Goal: Task Accomplishment & Management: Use online tool/utility

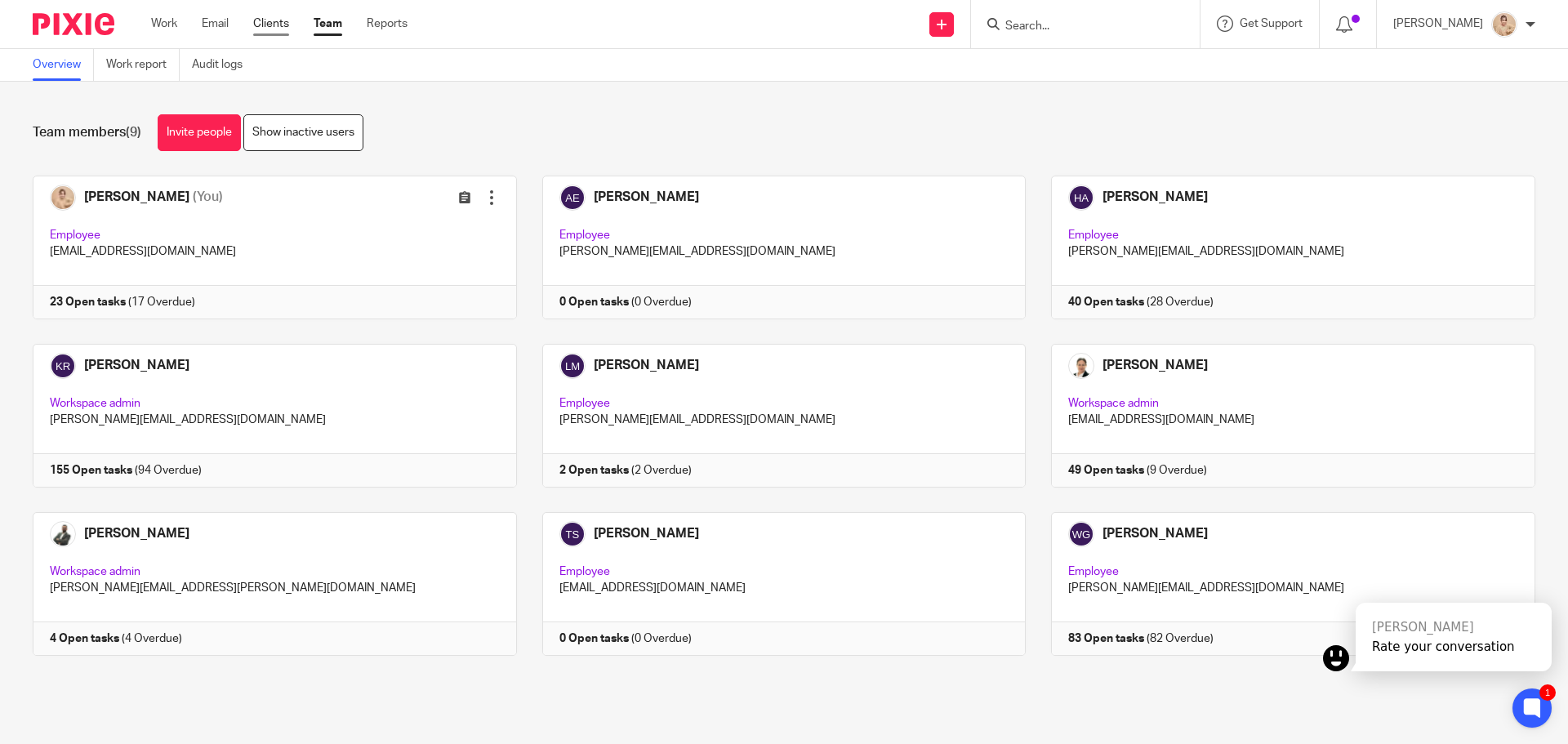
click at [287, 33] on div "Work Email Clients Team Reports Work Email Clients Team Reports Settings" at bounding box center [283, 23] width 297 height 48
click at [289, 31] on link "Clients" at bounding box center [271, 23] width 36 height 16
click at [257, 28] on link "Clients" at bounding box center [271, 23] width 36 height 16
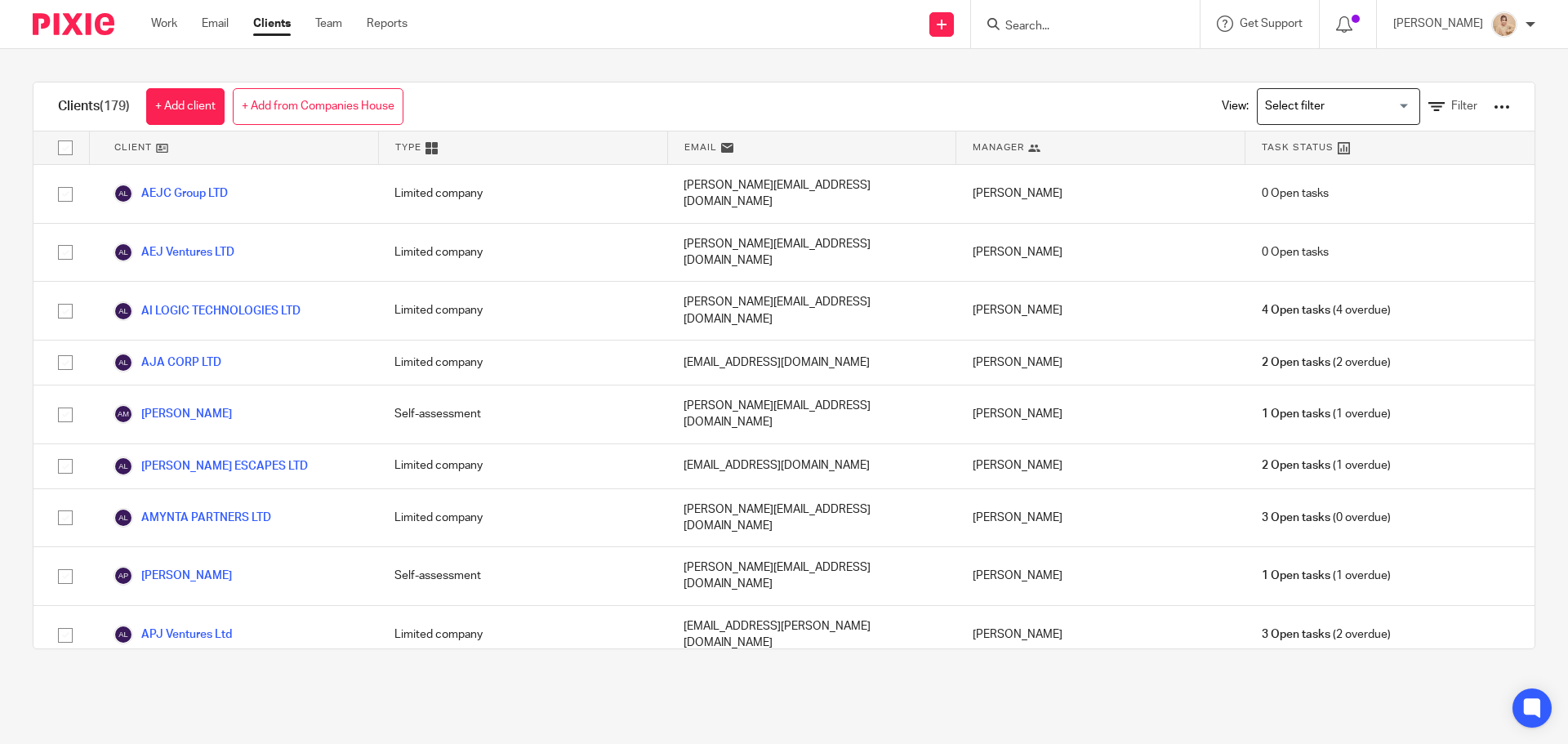
click at [1494, 104] on div at bounding box center [1501, 106] width 16 height 16
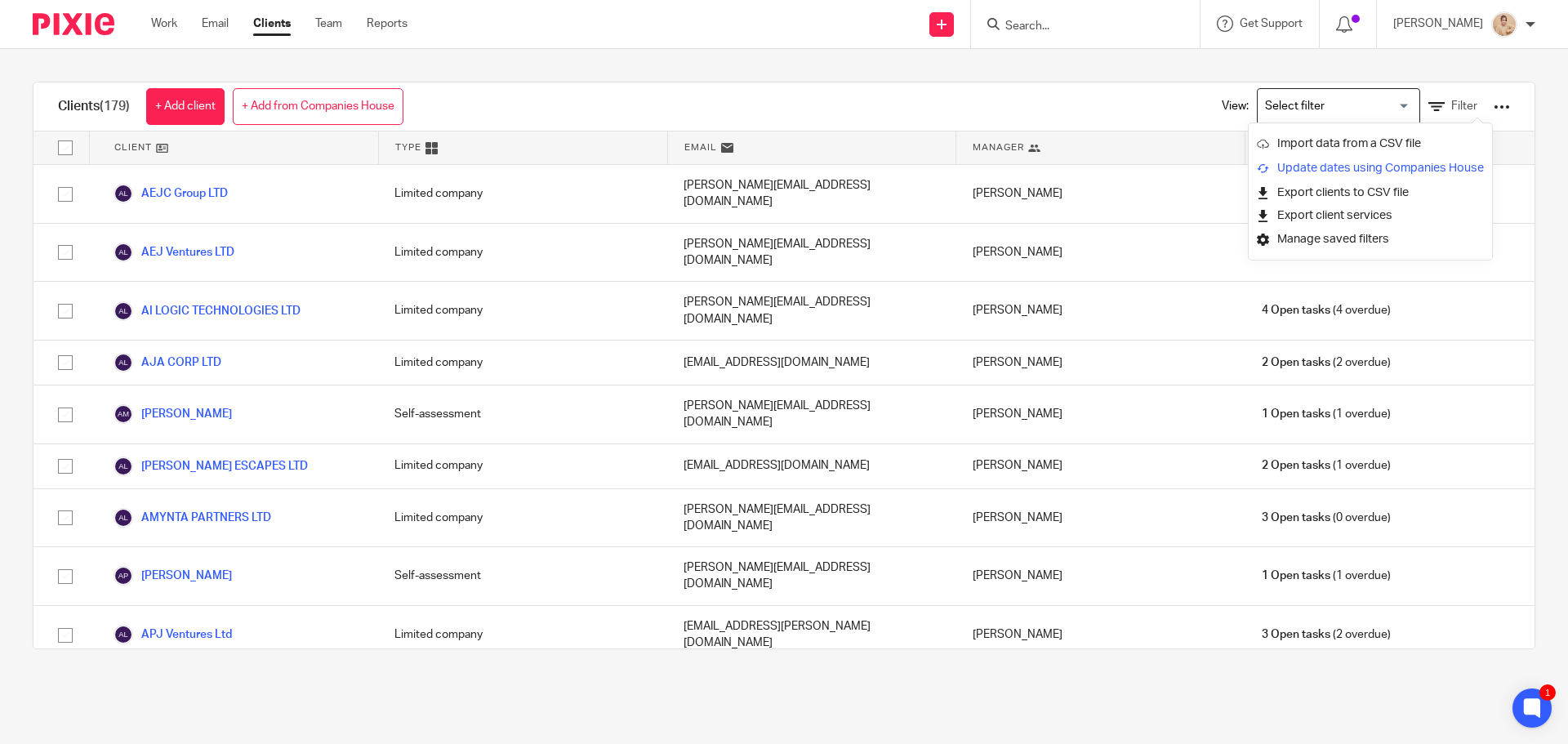
click at [1355, 170] on link "Update dates using Companies House" at bounding box center [1371, 168] width 227 height 24
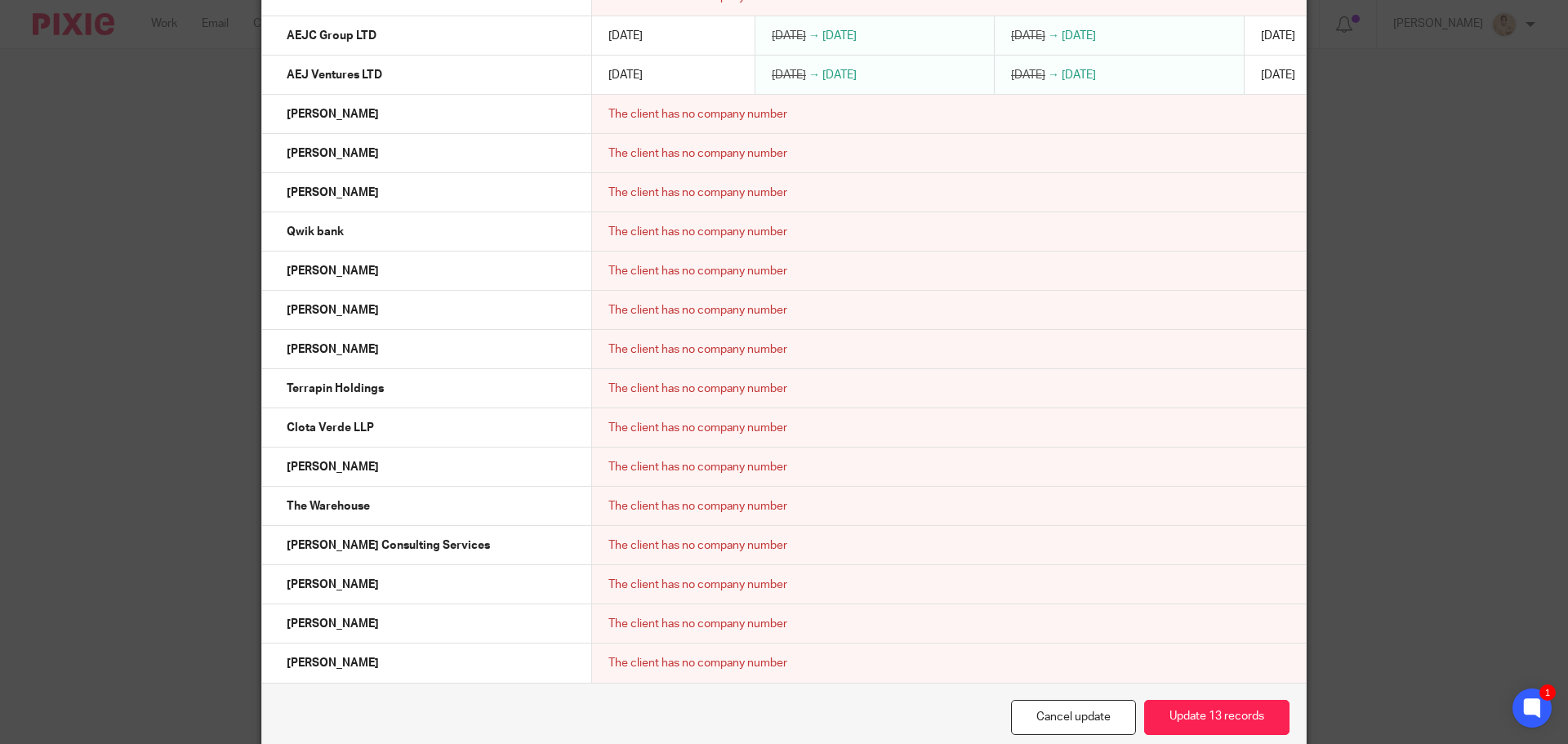
scroll to position [2543, 0]
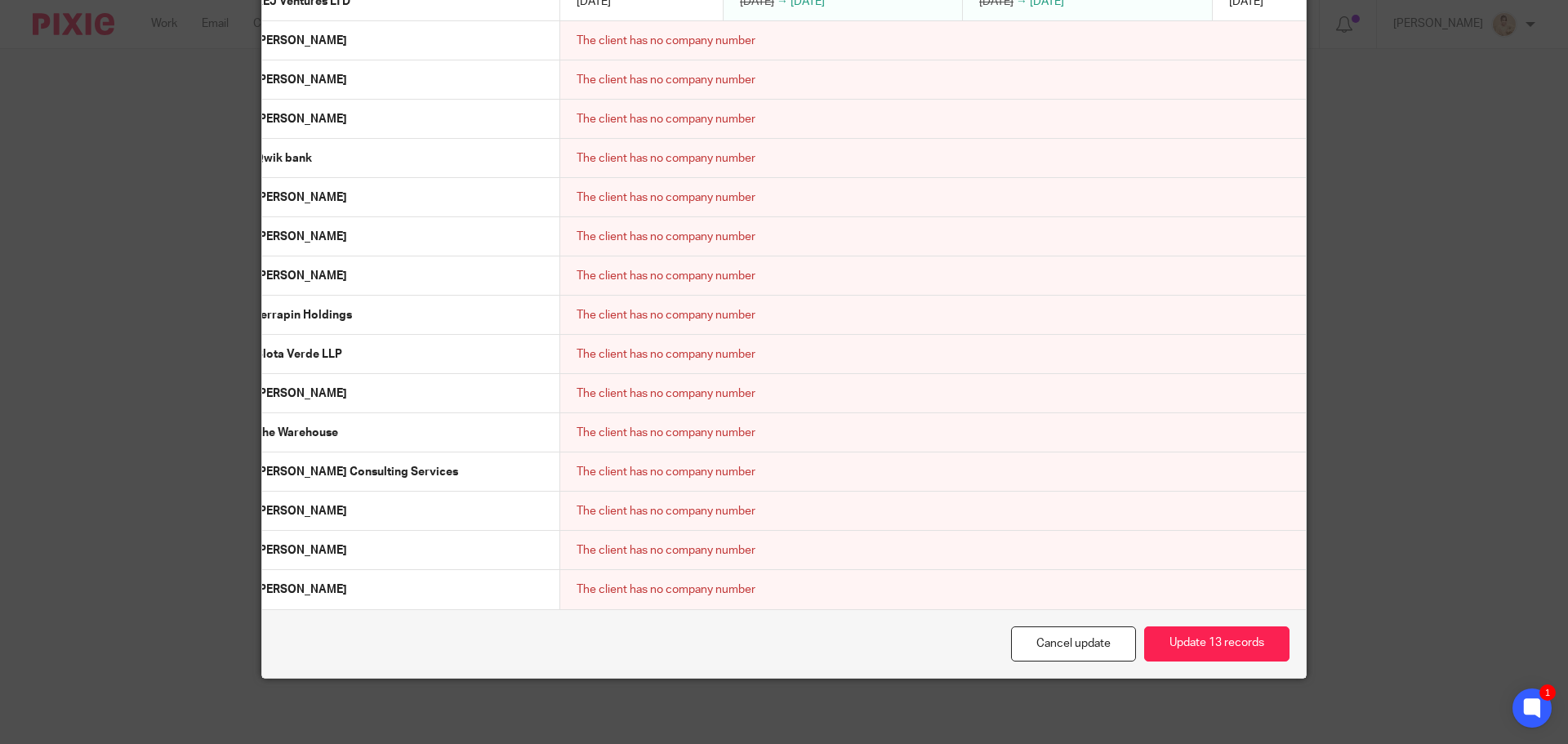
drag, startPoint x: 364, startPoint y: 261, endPoint x: 1277, endPoint y: 586, distance: 969.1
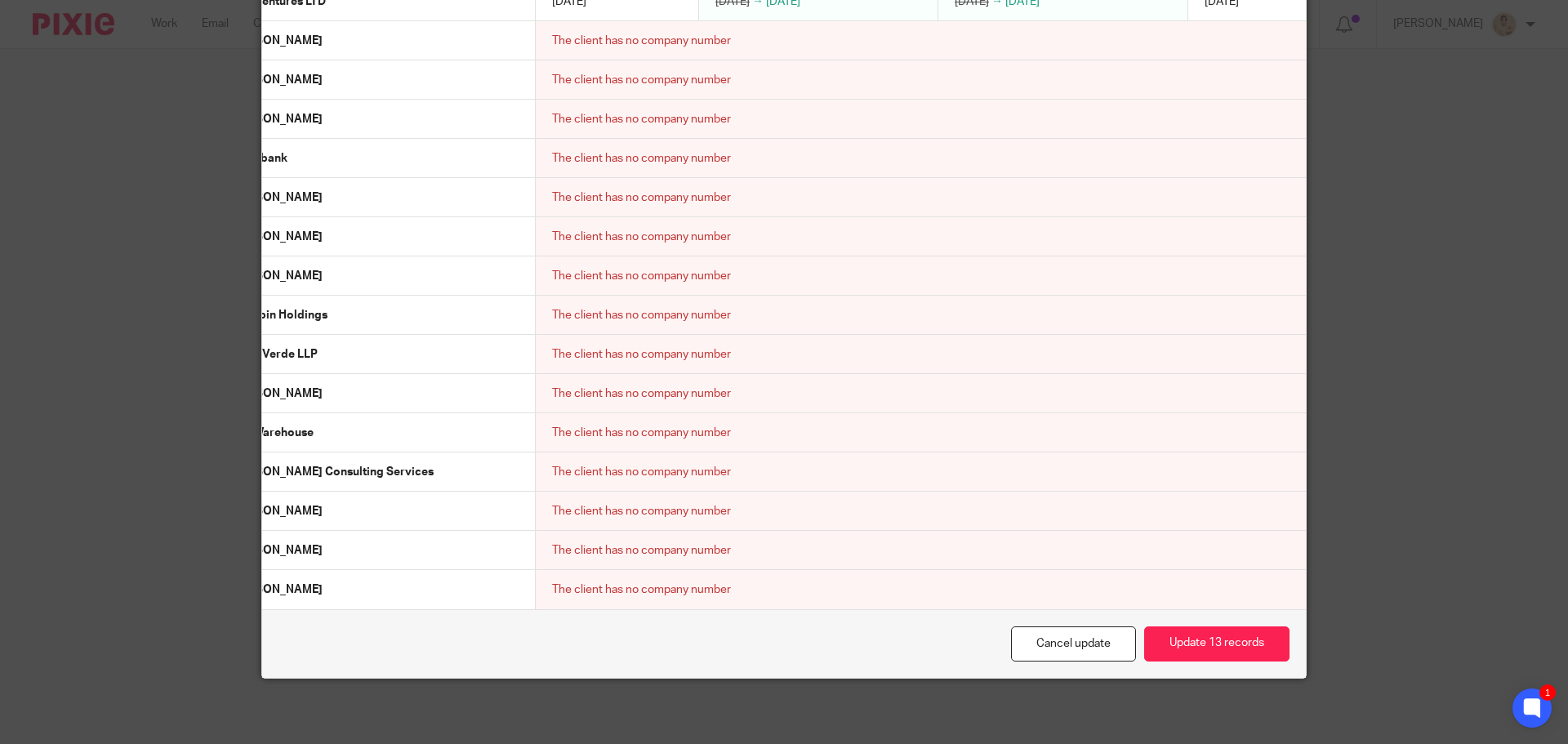
copy table "Client name Incorporated on Next confirmation statement date Next confirmation …"
click at [1201, 635] on button "Update 13 records" at bounding box center [1217, 644] width 145 height 35
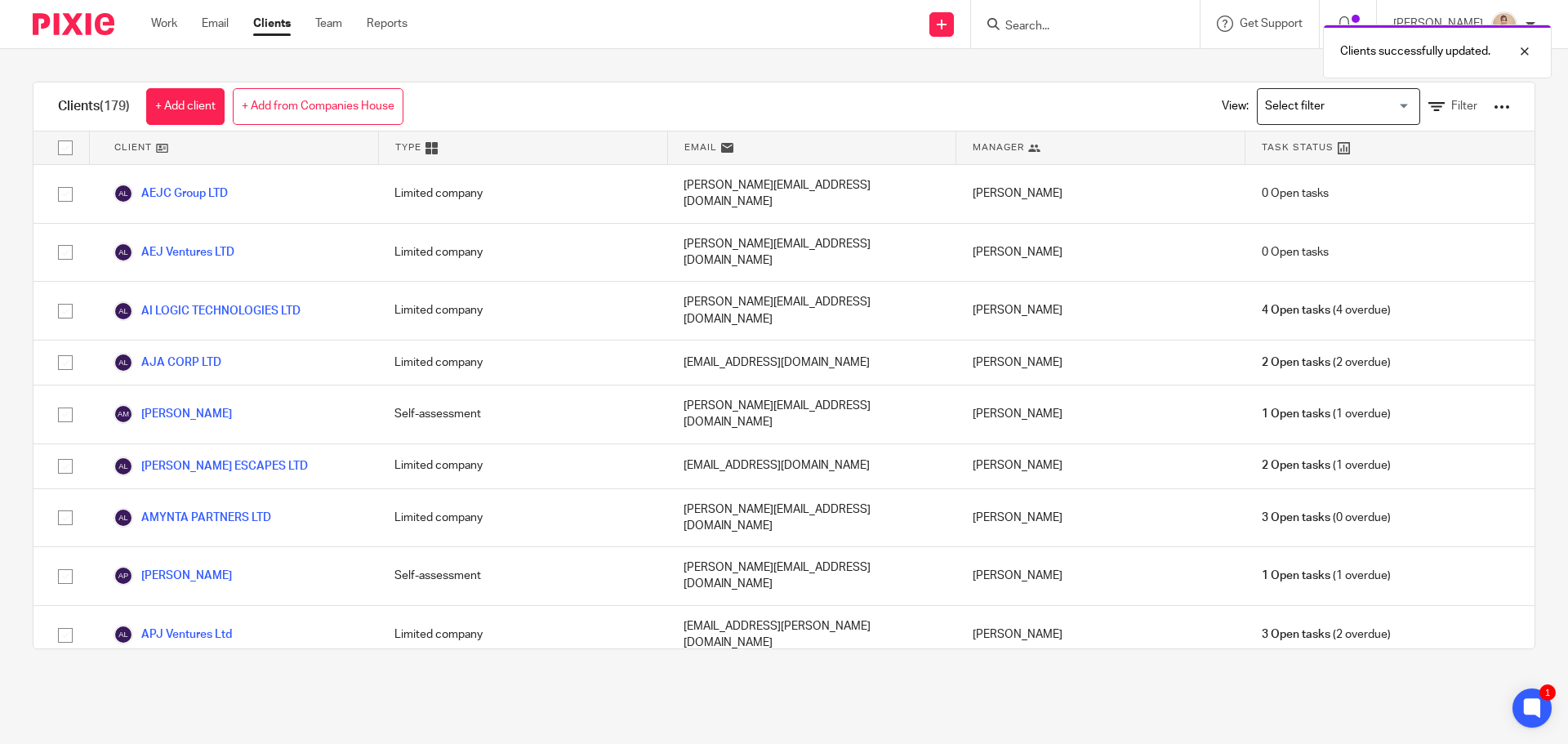
click at [1494, 102] on div at bounding box center [1501, 106] width 16 height 16
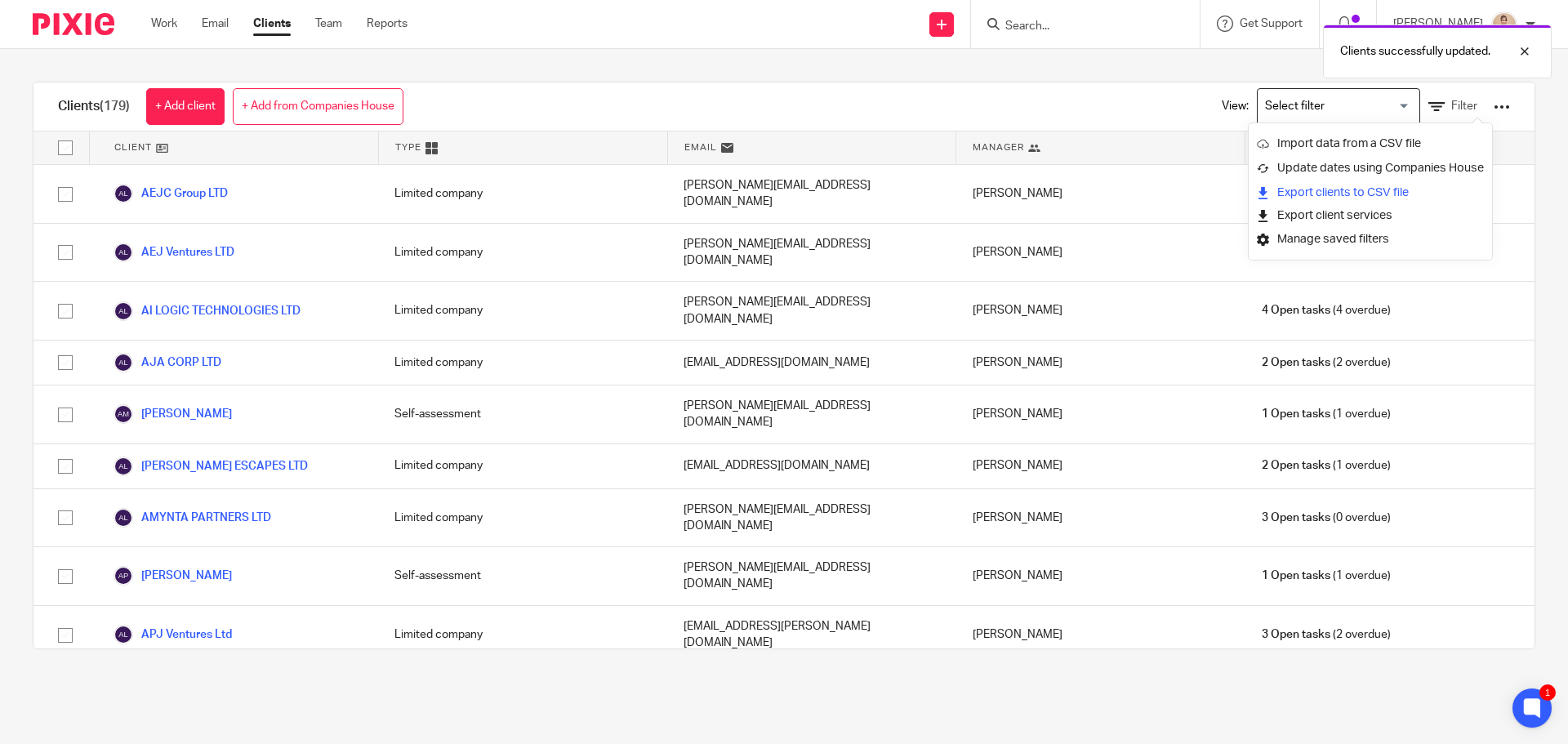
click at [1365, 191] on link "Export clients to CSV file" at bounding box center [1371, 192] width 227 height 24
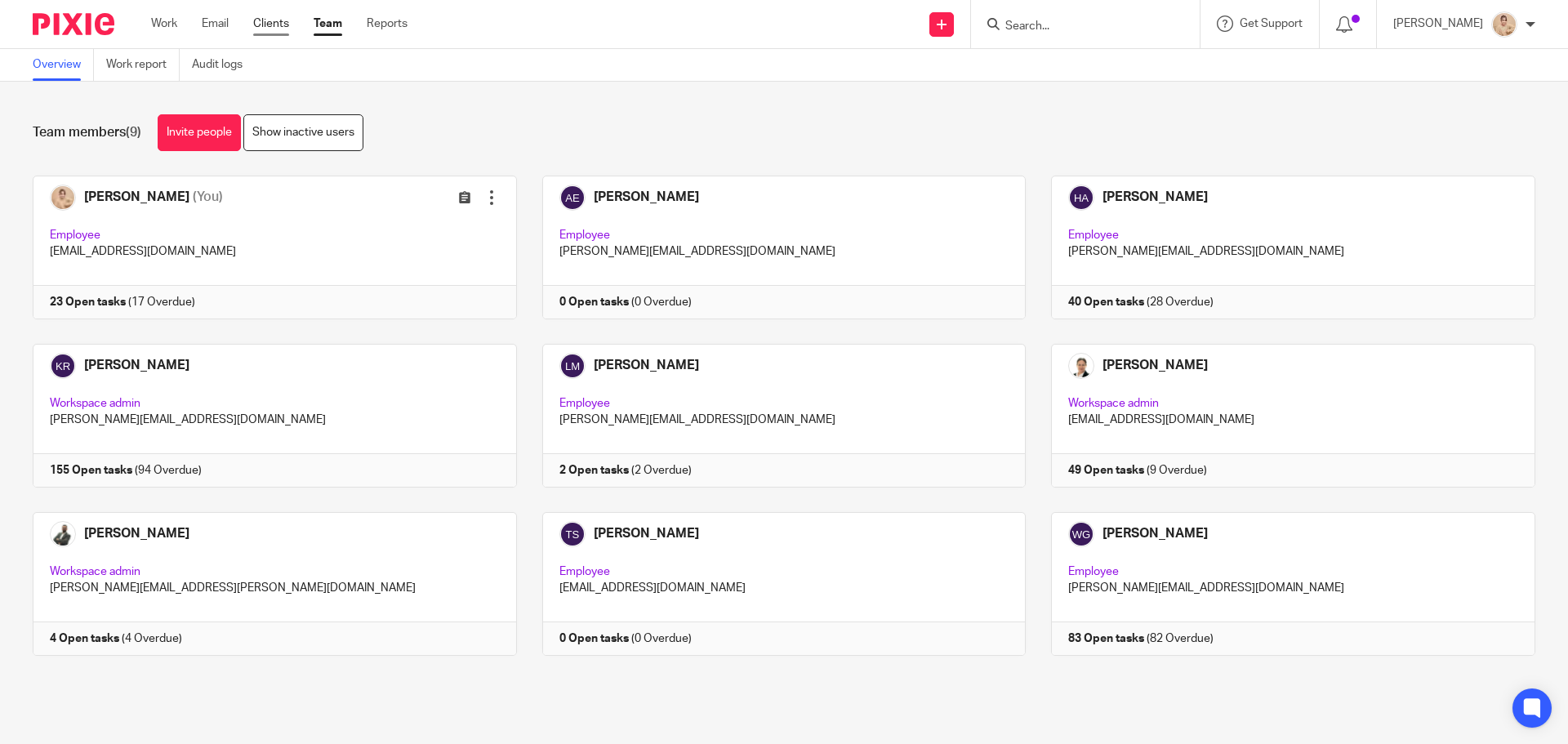
drag, startPoint x: 0, startPoint y: 0, endPoint x: 280, endPoint y: 23, distance: 280.9
click at [280, 23] on link "Clients" at bounding box center [271, 23] width 36 height 16
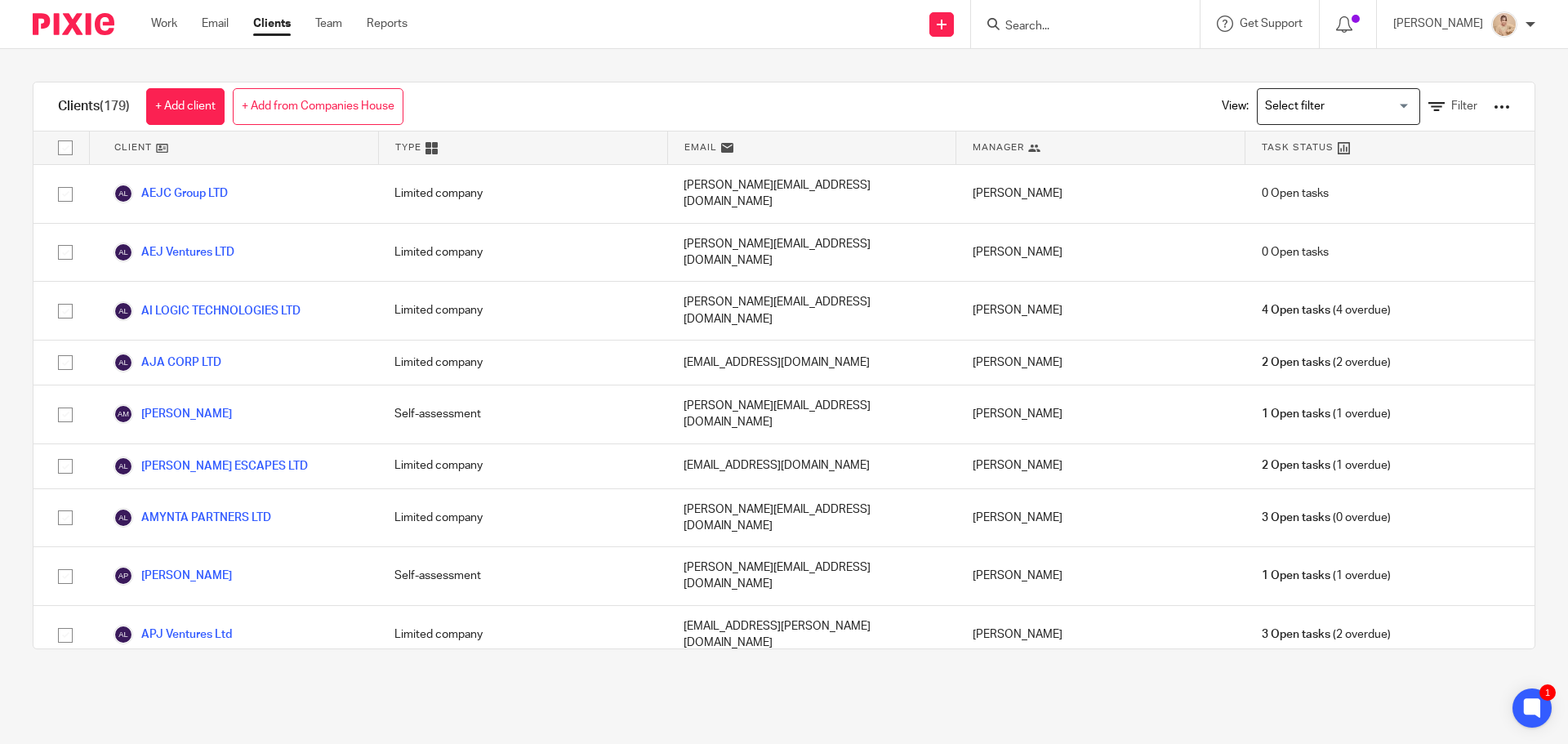
click at [253, 25] on ul "Work Email Clients Team Reports" at bounding box center [291, 23] width 281 height 16
click at [280, 17] on link "Clients" at bounding box center [272, 23] width 38 height 16
click at [1452, 107] on span "Filter" at bounding box center [1465, 106] width 26 height 11
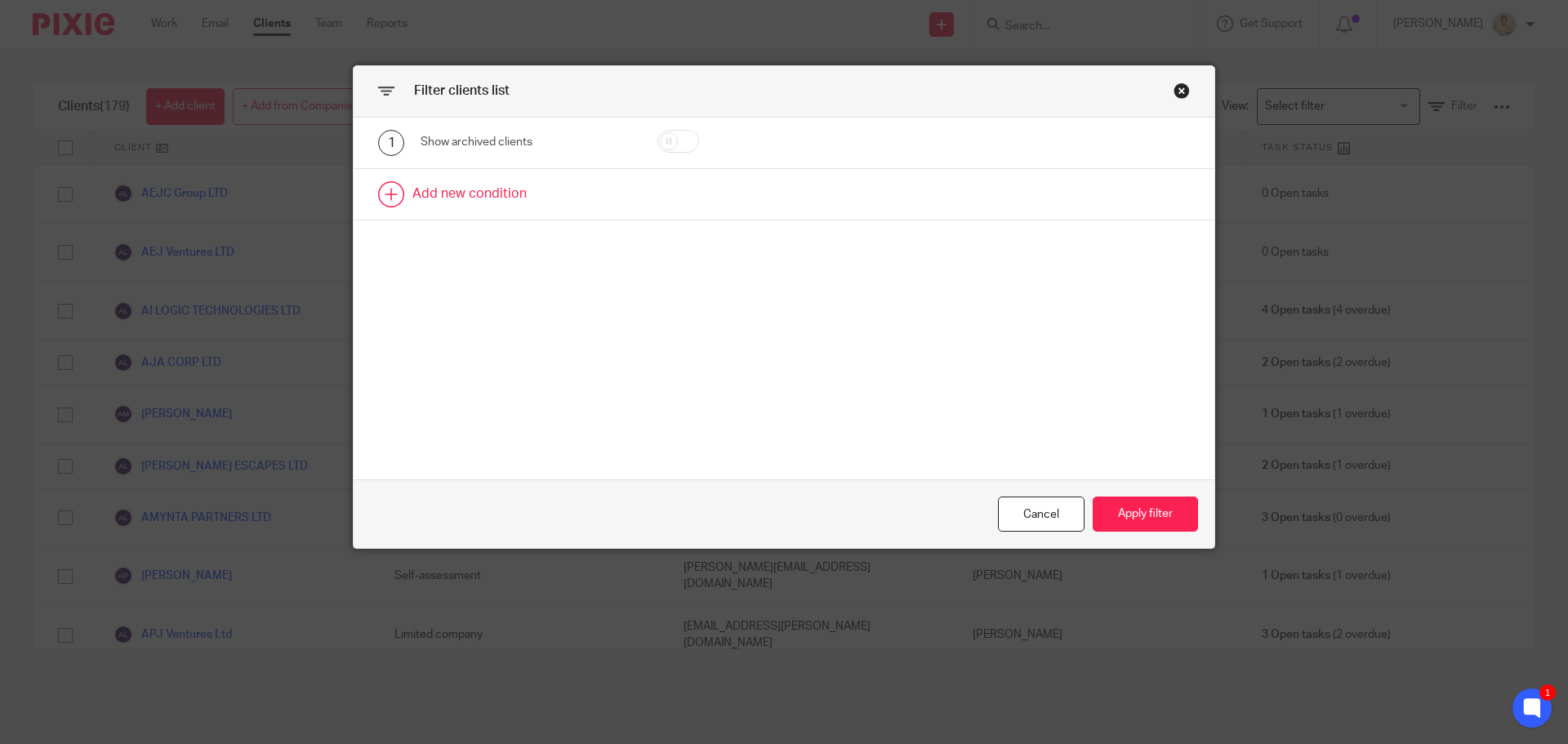
click at [466, 199] on link at bounding box center [784, 194] width 860 height 51
click at [597, 203] on div "Field" at bounding box center [525, 199] width 211 height 37
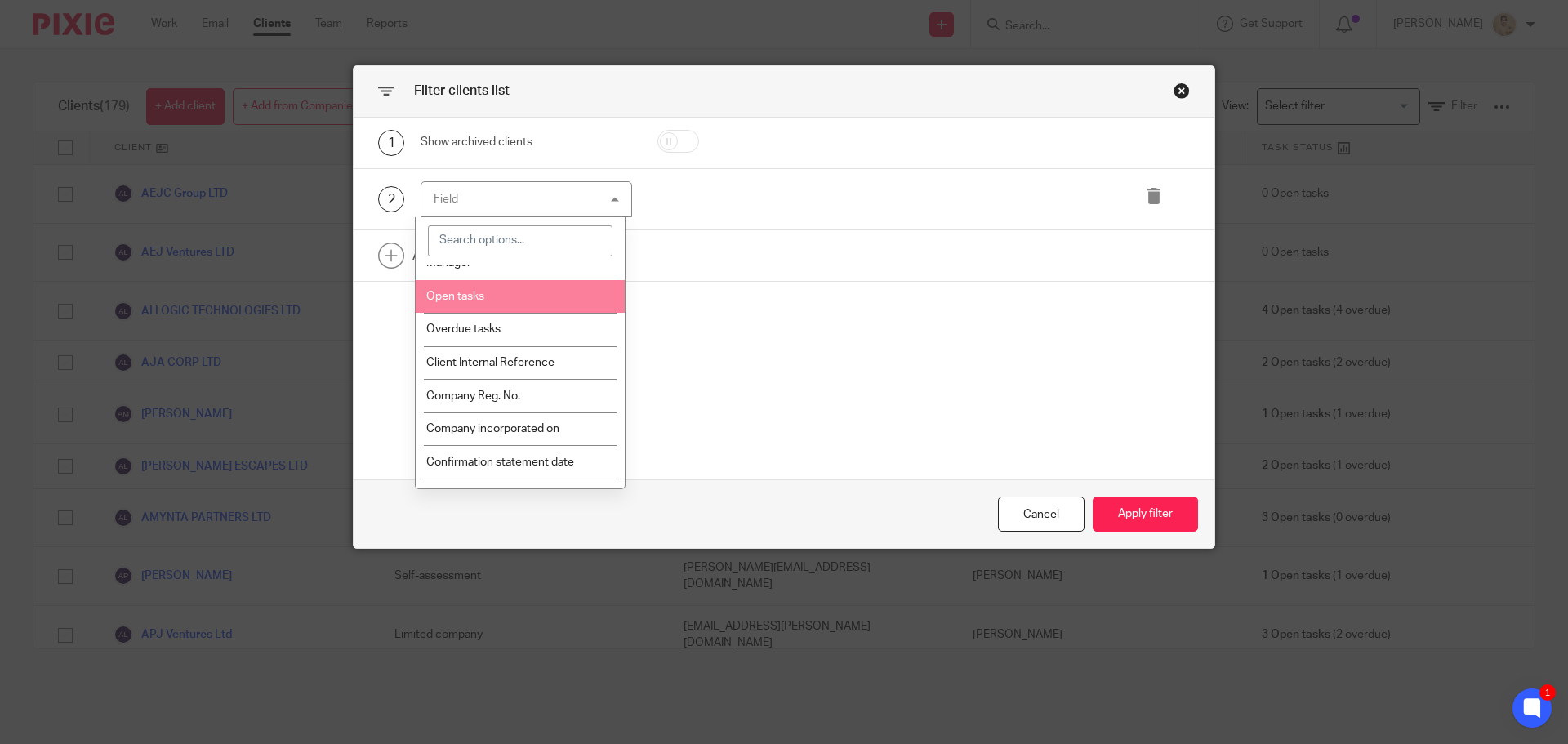
scroll to position [245, 0]
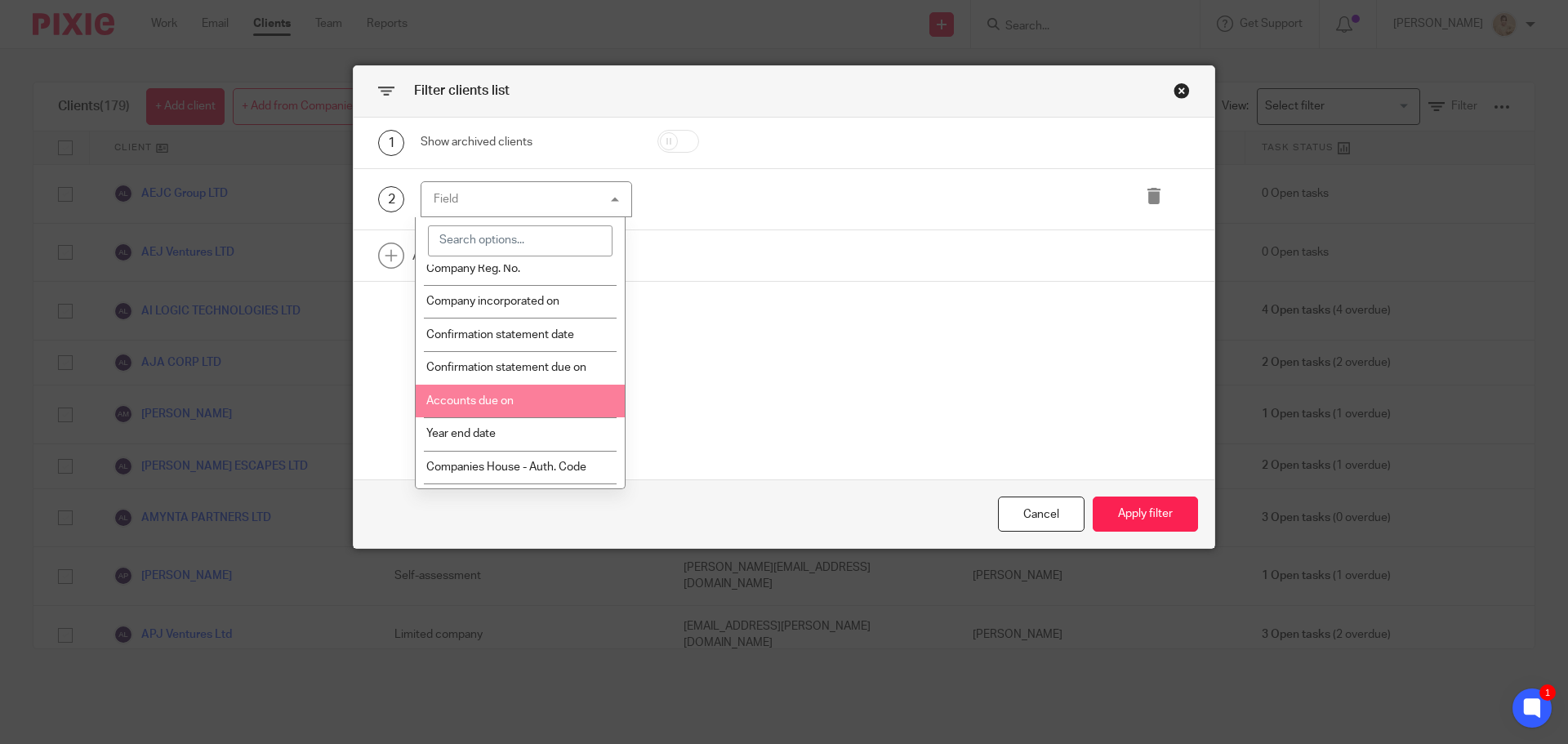
click at [557, 397] on li "Accounts due on" at bounding box center [521, 402] width 210 height 34
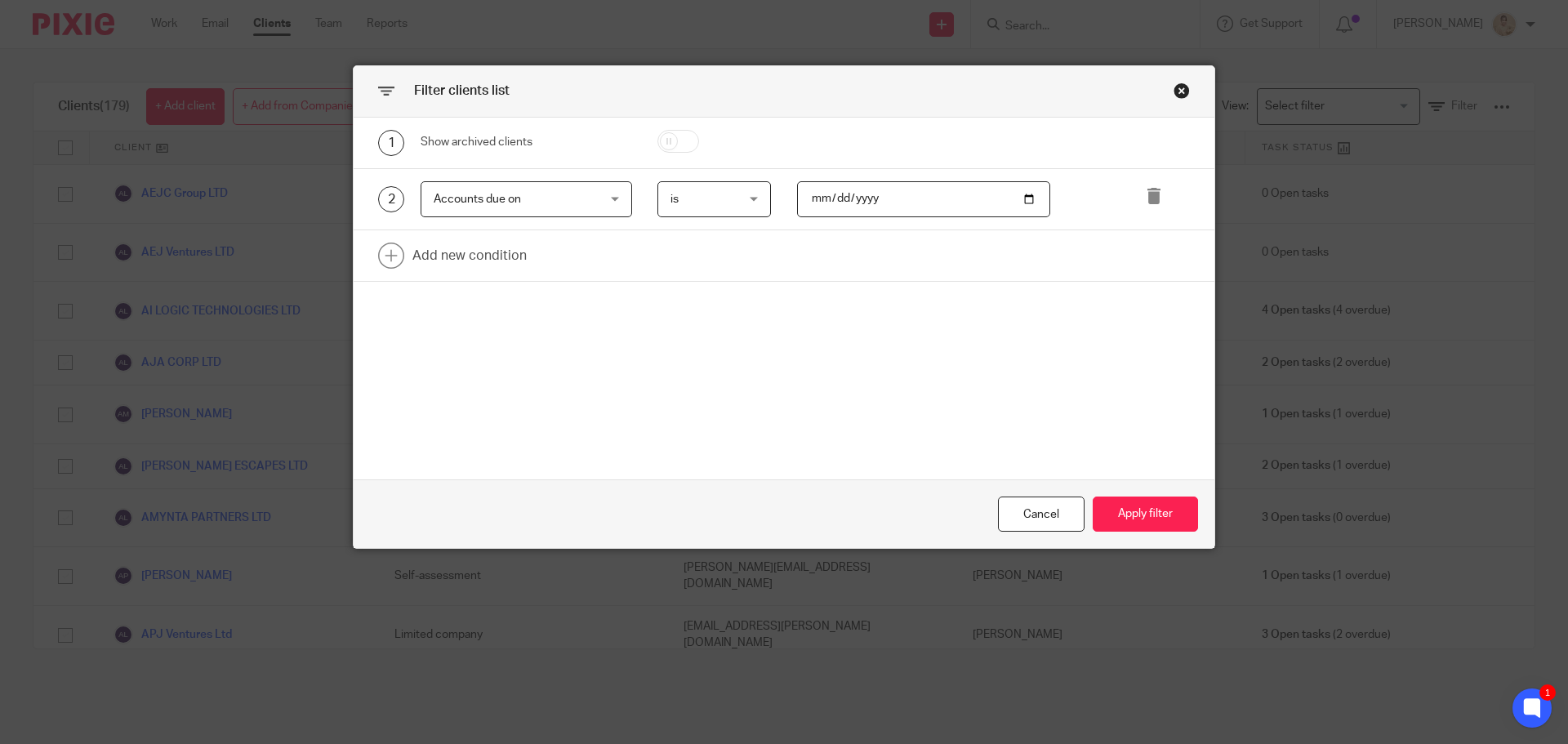
click at [761, 189] on div "is is" at bounding box center [715, 199] width 114 height 37
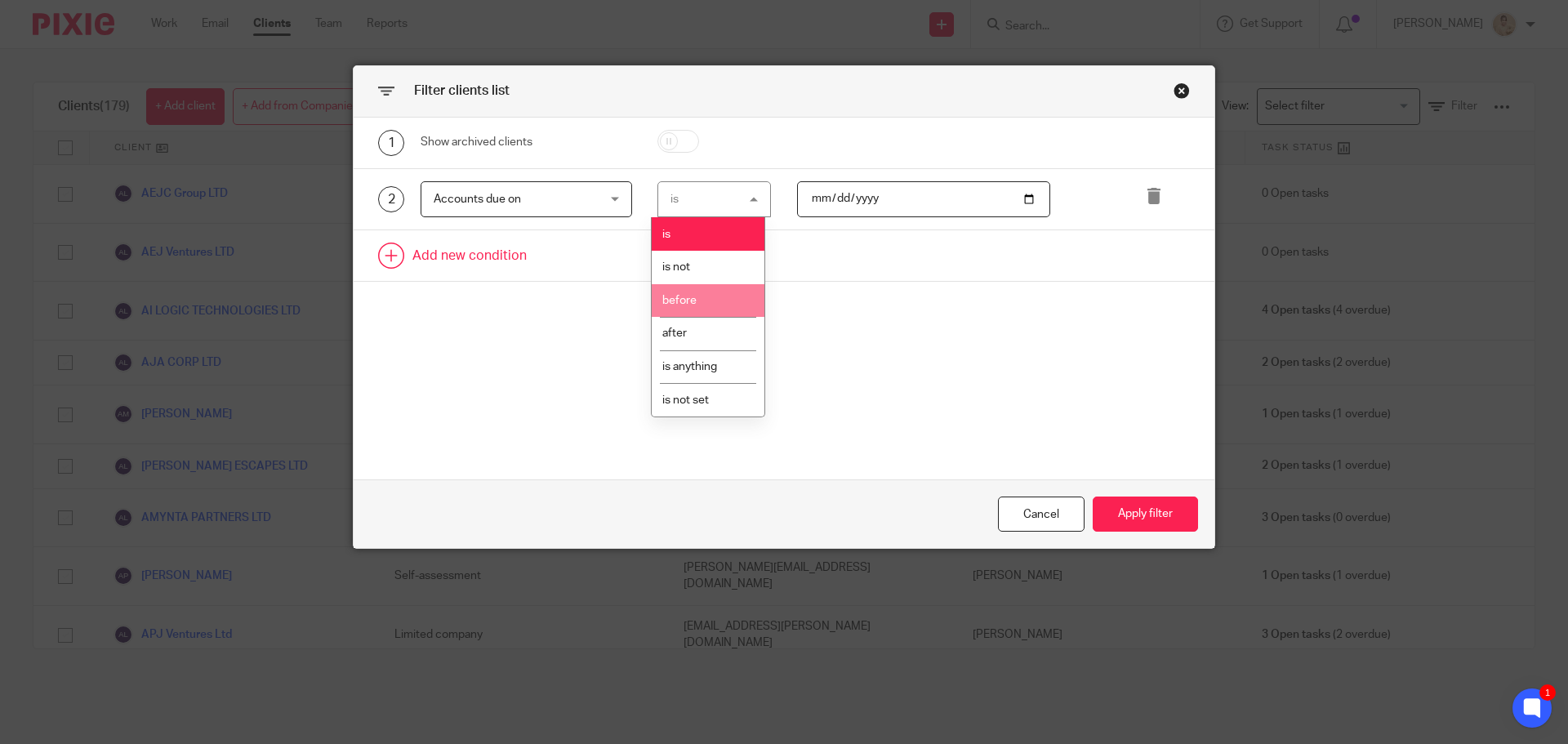
drag, startPoint x: 723, startPoint y: 305, endPoint x: 897, endPoint y: 242, distance: 185.1
click at [735, 296] on li "before" at bounding box center [708, 301] width 113 height 34
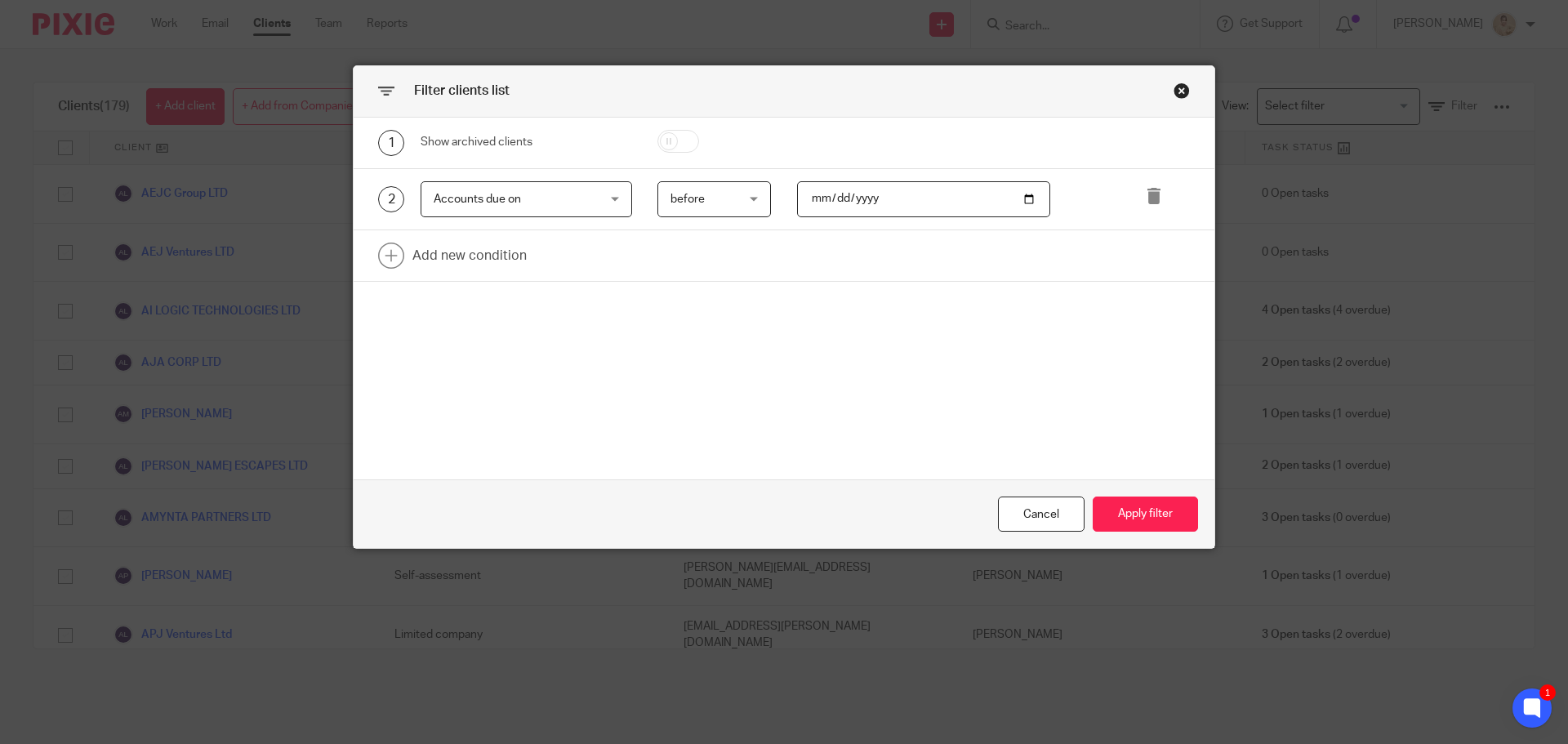
click at [1028, 199] on input "date" at bounding box center [924, 199] width 254 height 37
type input "2025-11-25"
click at [1164, 519] on button "Apply filter" at bounding box center [1146, 513] width 105 height 35
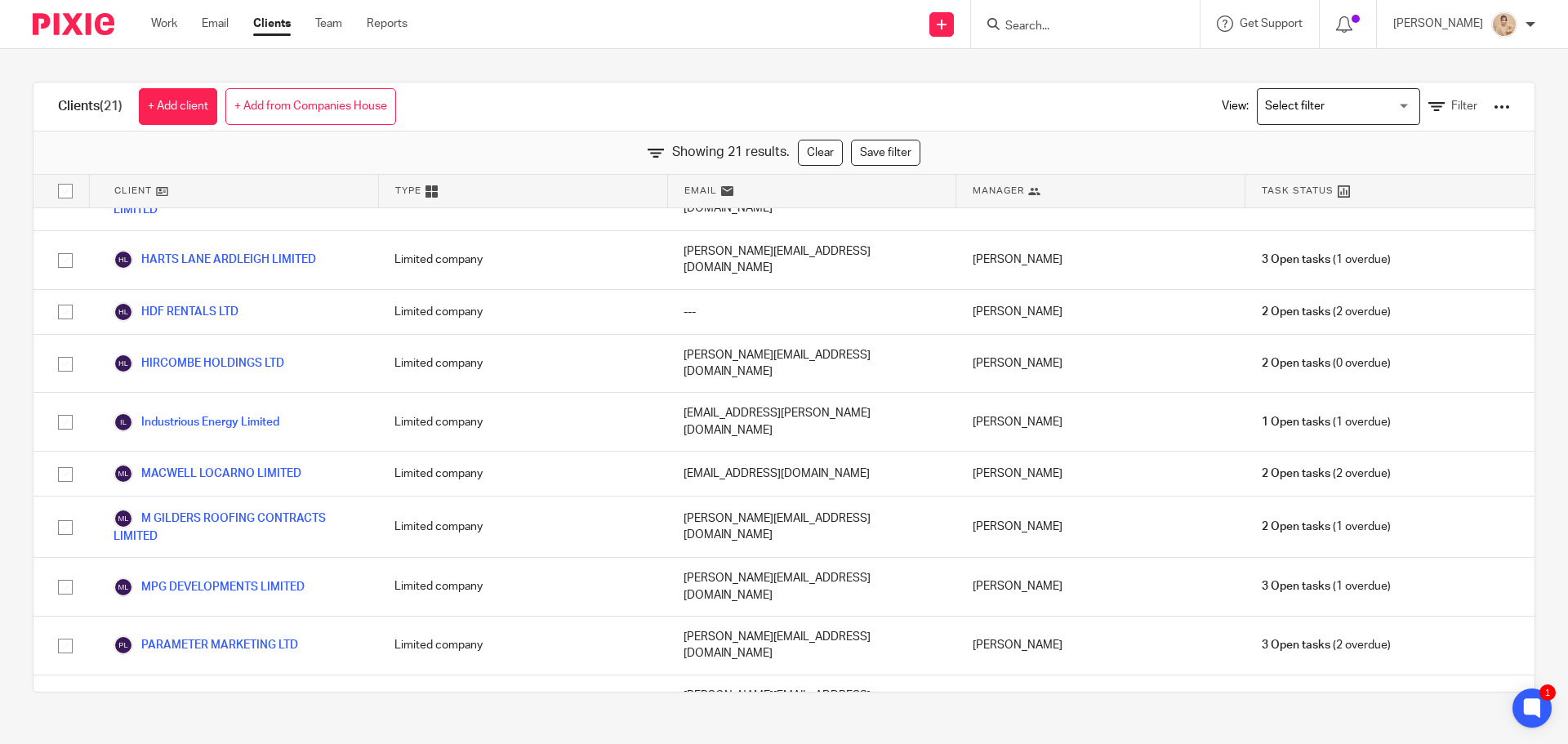
scroll to position [509, 0]
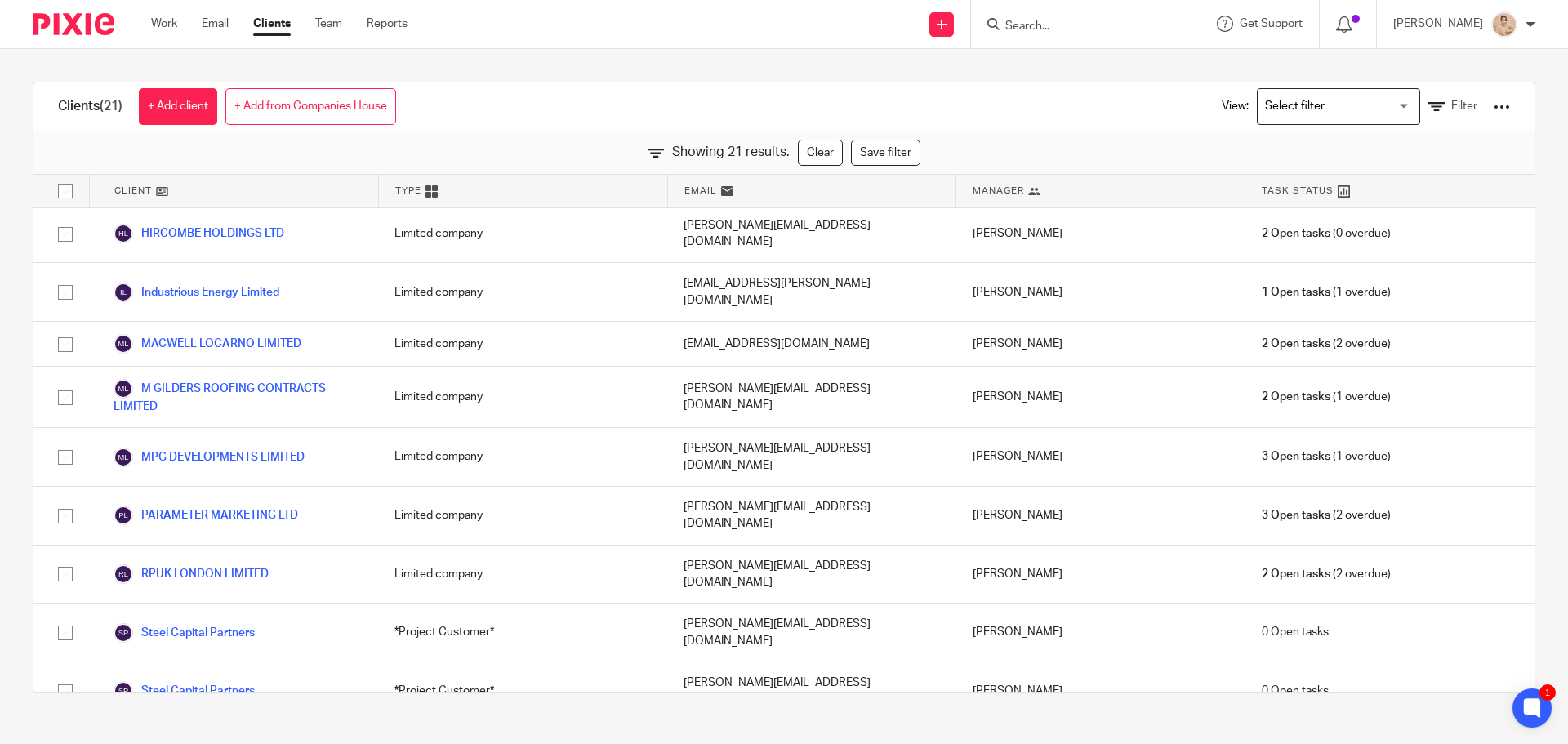
click at [1485, 104] on div "View: Loading... Filter" at bounding box center [1354, 106] width 362 height 48
click at [1494, 110] on div at bounding box center [1501, 106] width 16 height 16
click at [1408, 192] on link "Export clients to CSV file" at bounding box center [1371, 192] width 227 height 24
click at [1428, 104] on link "Filter" at bounding box center [1453, 106] width 49 height 17
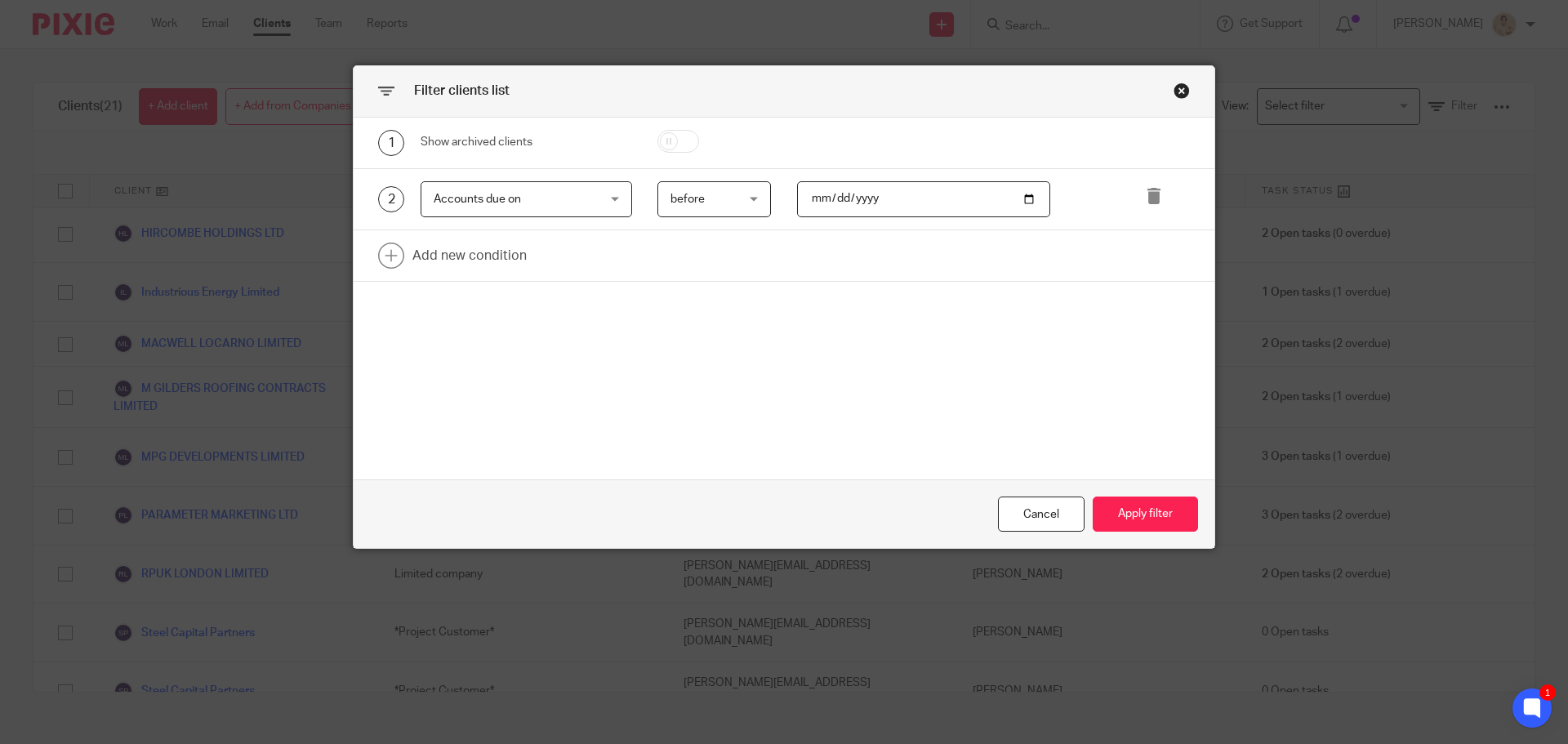
click at [512, 200] on span "Accounts due on" at bounding box center [477, 199] width 87 height 11
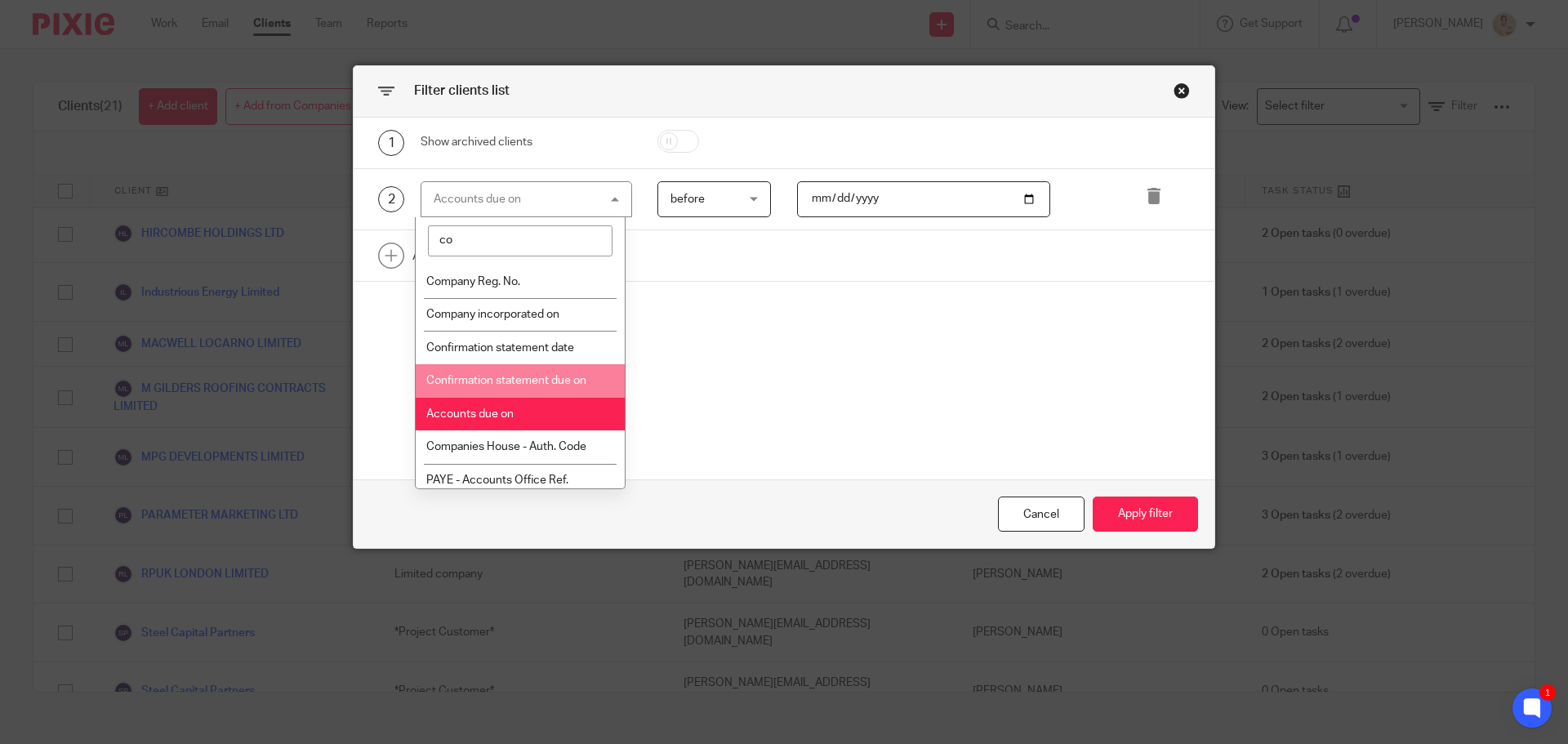
type input "co"
click at [516, 372] on li "Confirmation statement due on" at bounding box center [521, 381] width 210 height 34
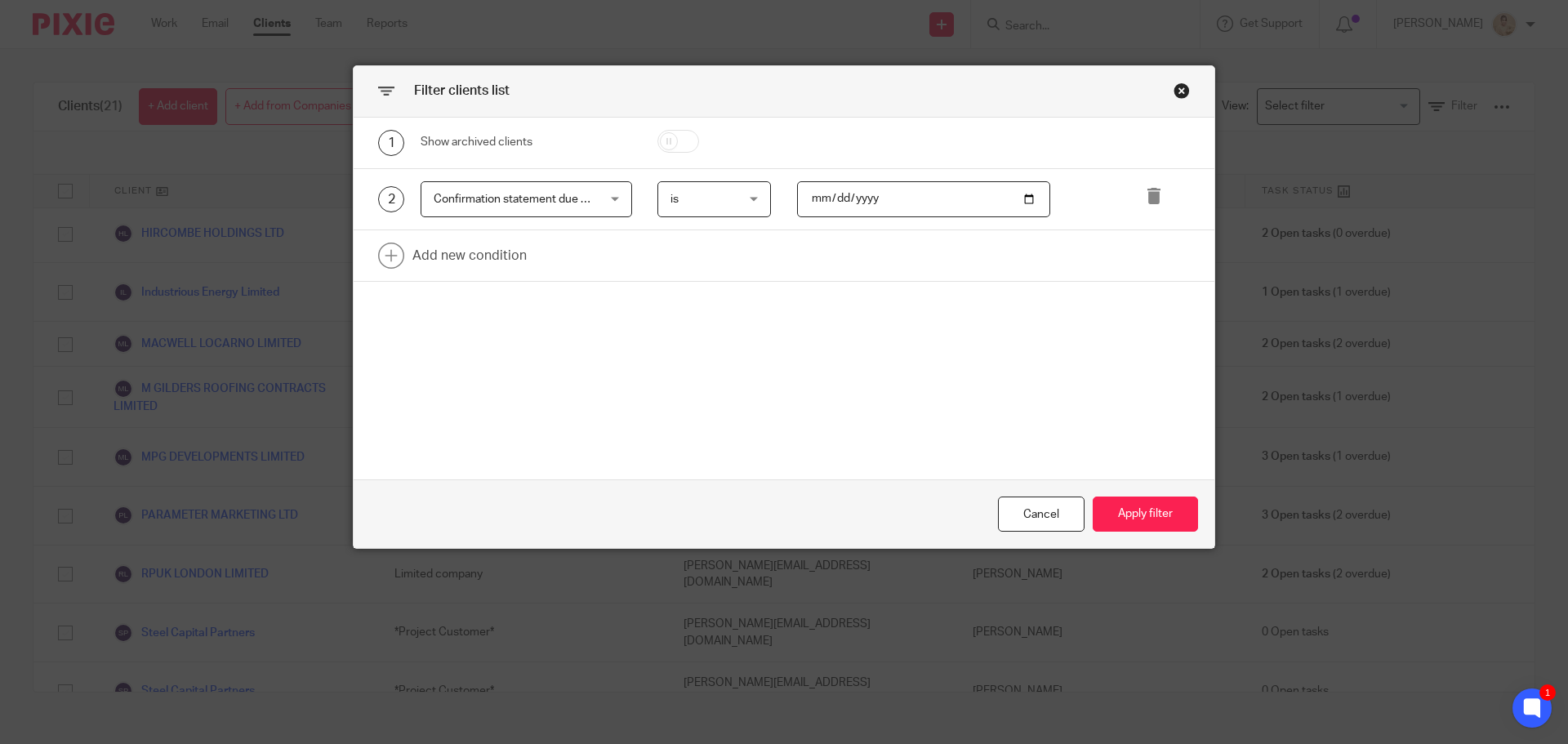
drag, startPoint x: 722, startPoint y: 207, endPoint x: 720, endPoint y: 218, distance: 11.2
click at [719, 214] on span "is" at bounding box center [710, 199] width 80 height 35
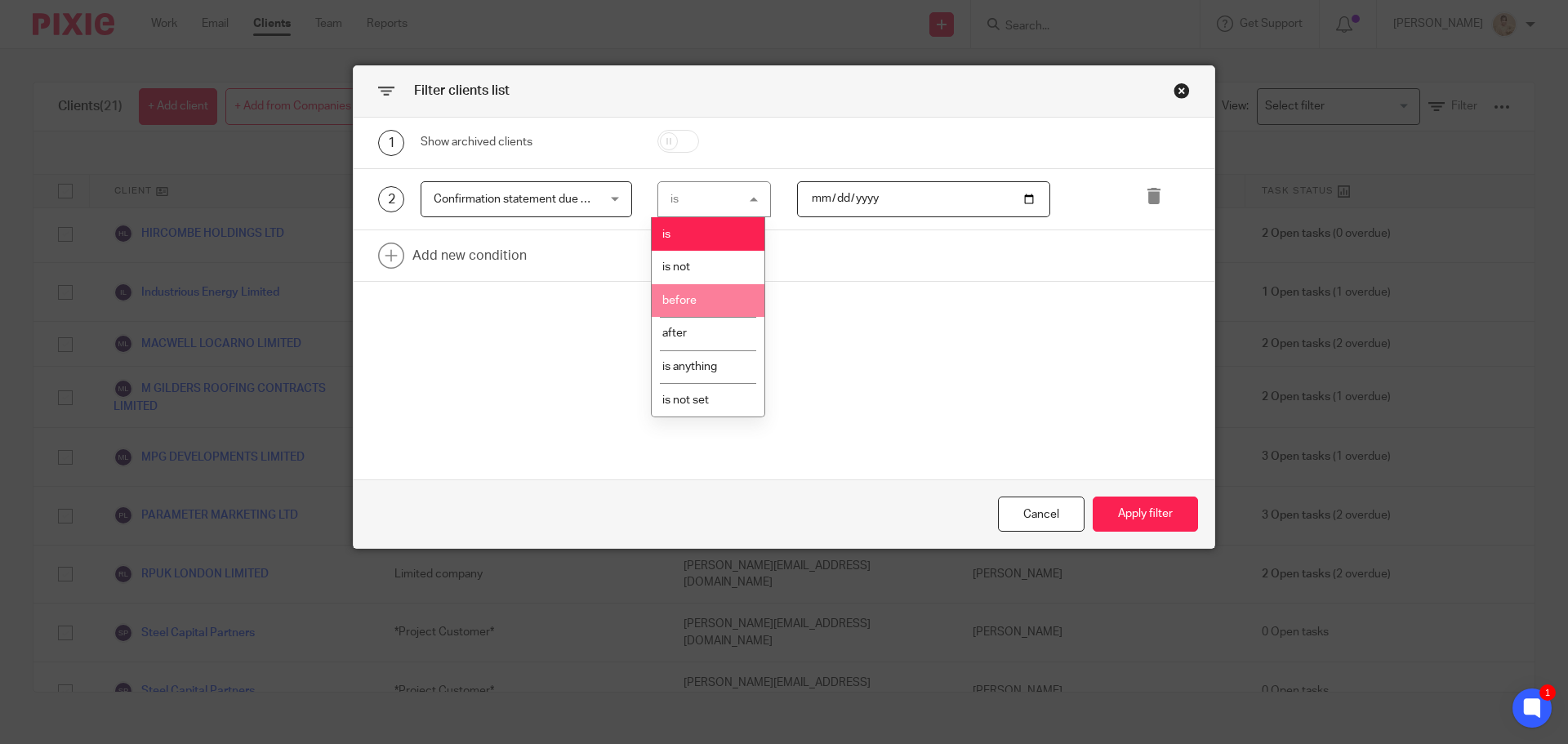
click at [739, 294] on li "before" at bounding box center [708, 301] width 113 height 34
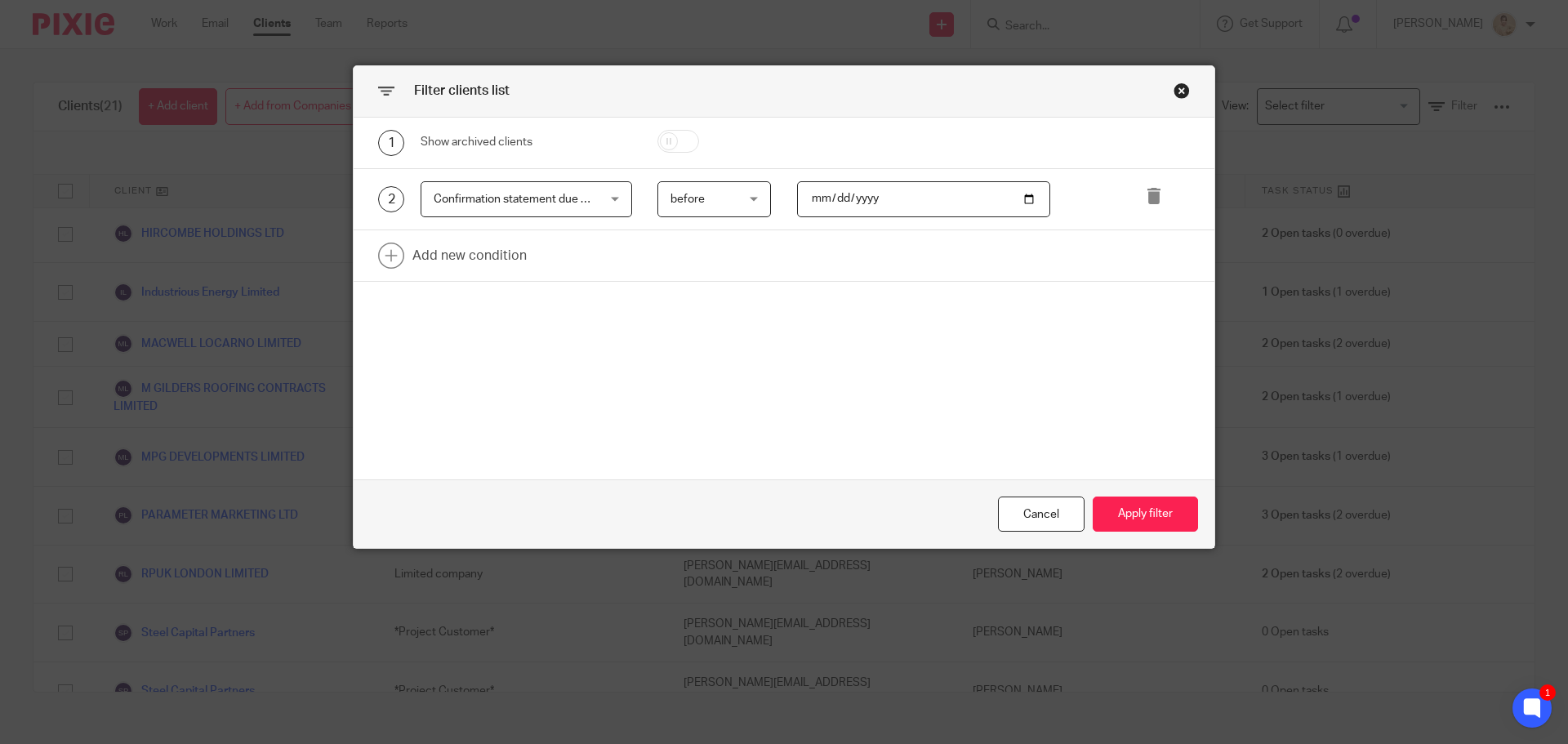
click at [1027, 196] on input "date" at bounding box center [924, 199] width 254 height 37
type input "2025-09-25"
click at [1125, 500] on button "Apply filter" at bounding box center [1146, 513] width 105 height 35
click at [1160, 516] on button "Apply filter" at bounding box center [1146, 513] width 105 height 35
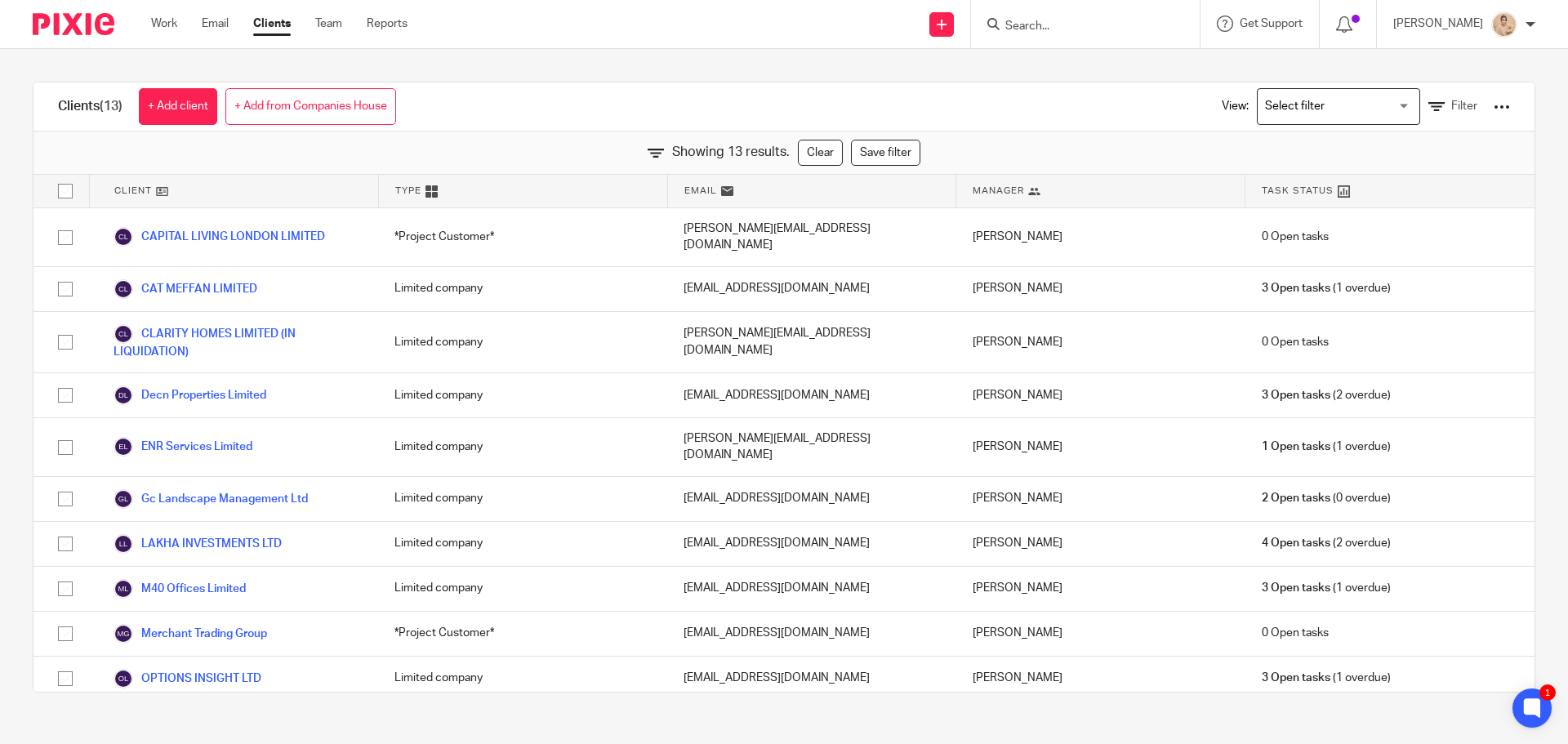
click at [1494, 103] on div at bounding box center [1501, 106] width 16 height 16
click at [1422, 188] on link "Export clients to CSV file" at bounding box center [1359, 192] width 227 height 24
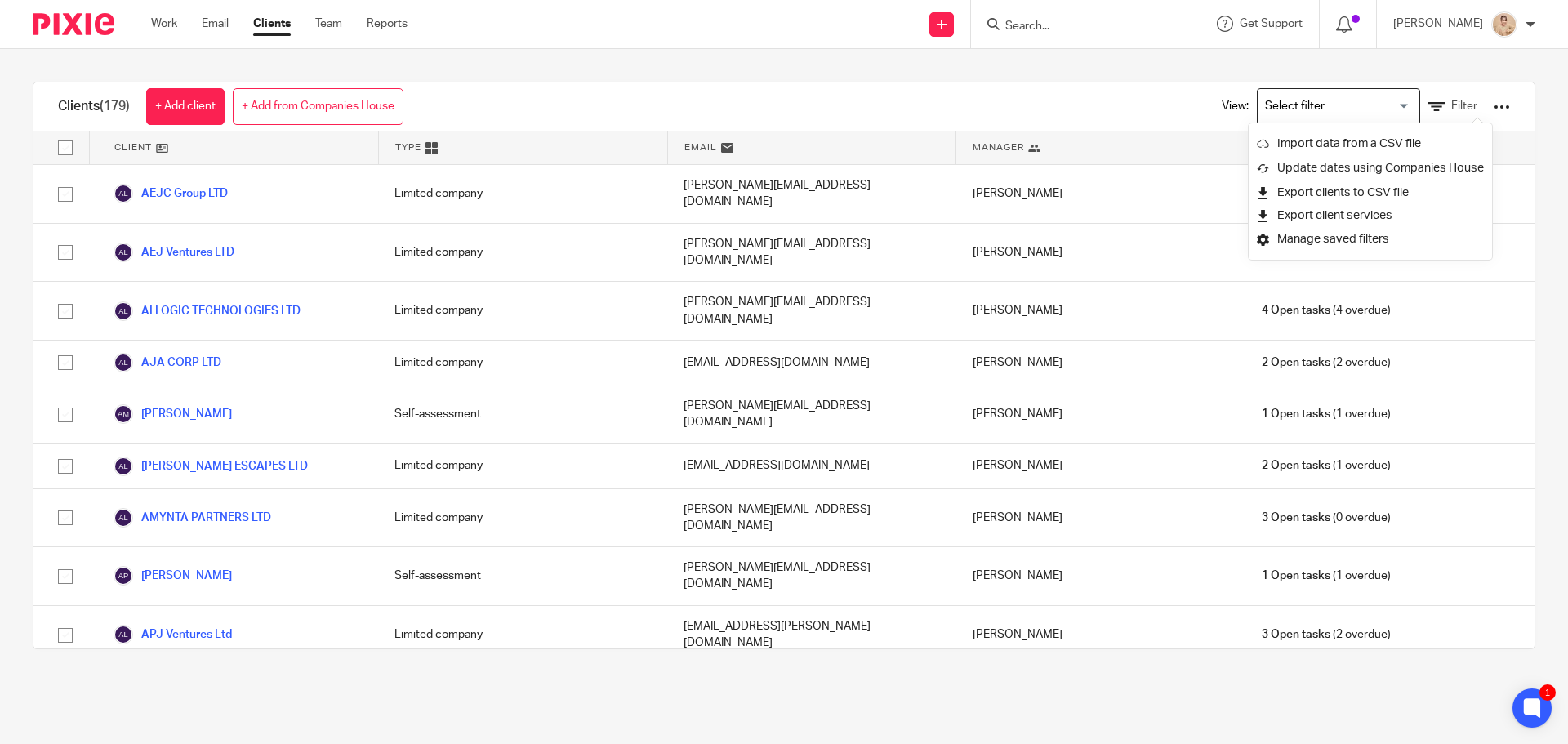
click at [1163, 18] on form at bounding box center [1090, 24] width 174 height 21
click at [1098, 26] on input "Search" at bounding box center [1077, 27] width 147 height 15
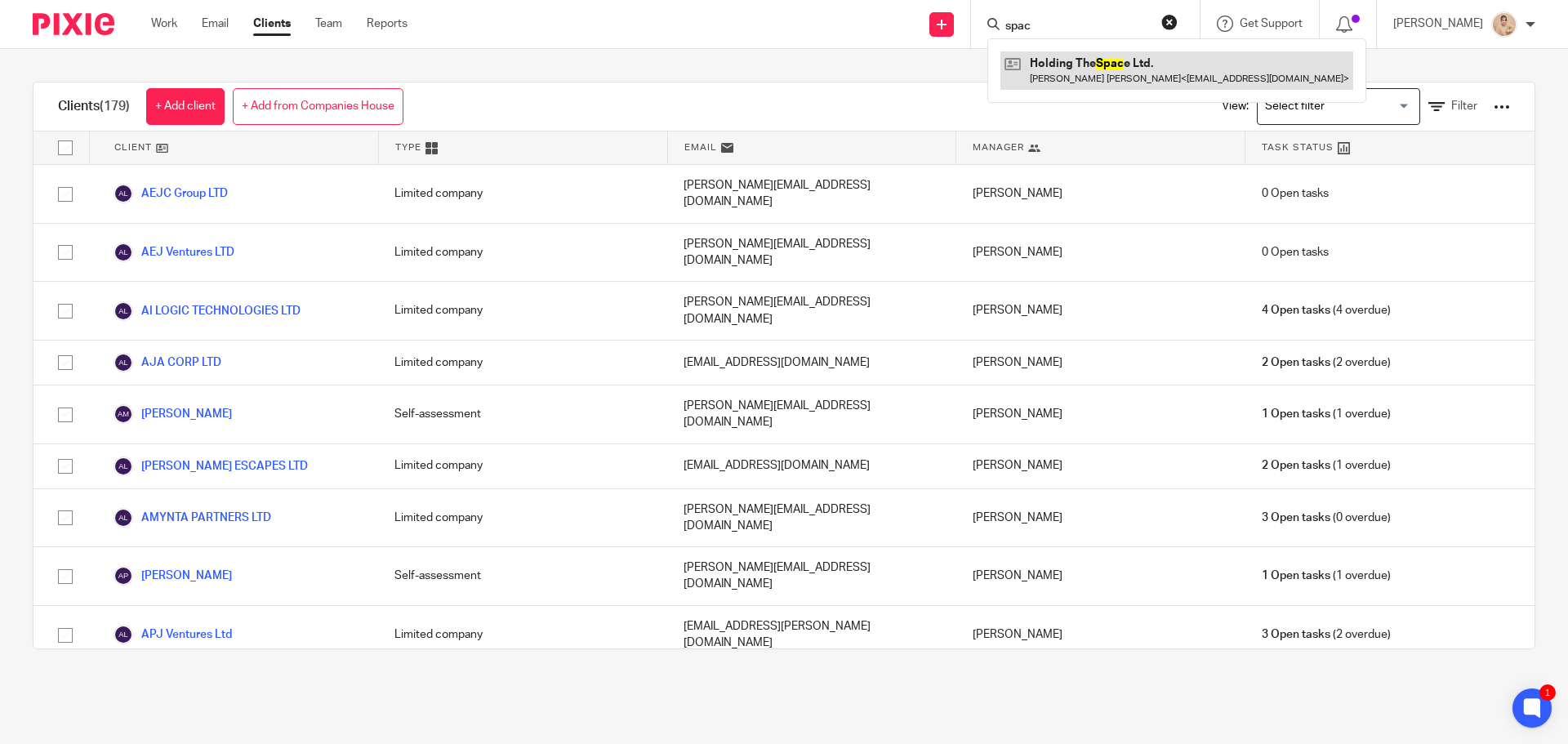
type input "spac"
click at [1139, 52] on link at bounding box center [1177, 70] width 353 height 38
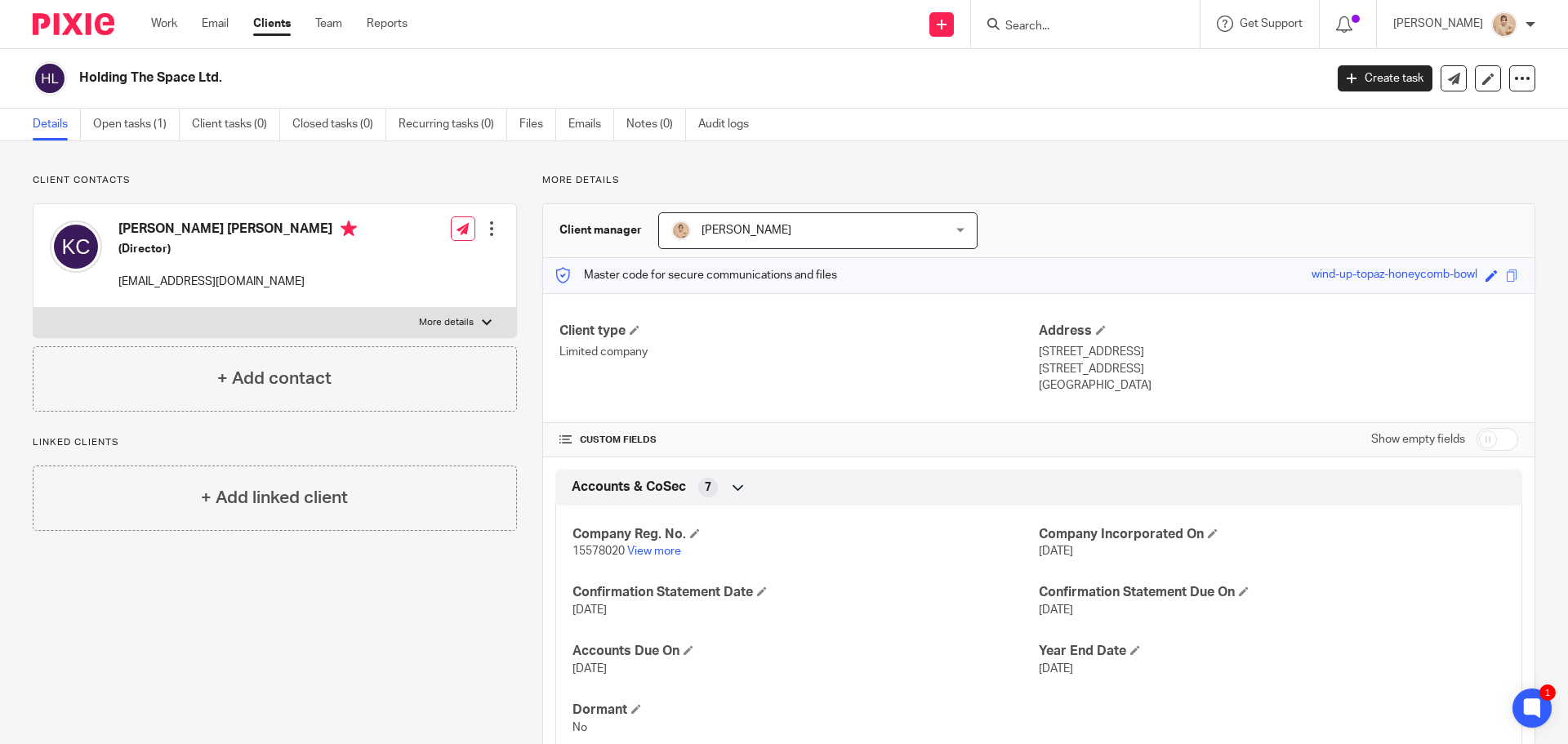
click at [251, 168] on div "Client contacts Katie Jane Callaghan (Director) holdingthespace@outlook.com Edi…" at bounding box center [784, 496] width 1568 height 709
click at [116, 113] on link "Open tasks (1)" at bounding box center [136, 125] width 86 height 32
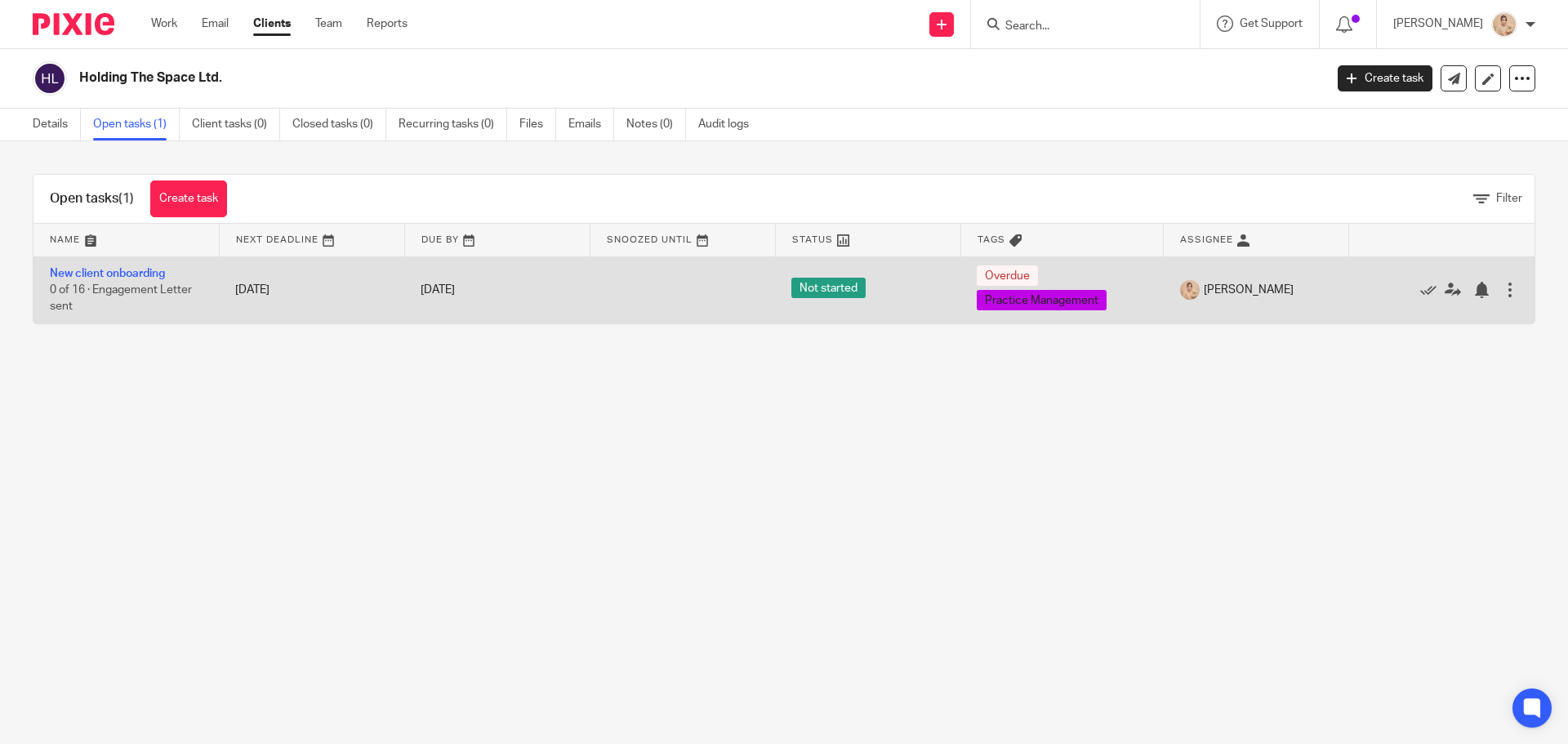
click at [533, 297] on div "[DATE]" at bounding box center [496, 290] width 153 height 17
click at [164, 271] on link "New client onboarding" at bounding box center [107, 274] width 115 height 11
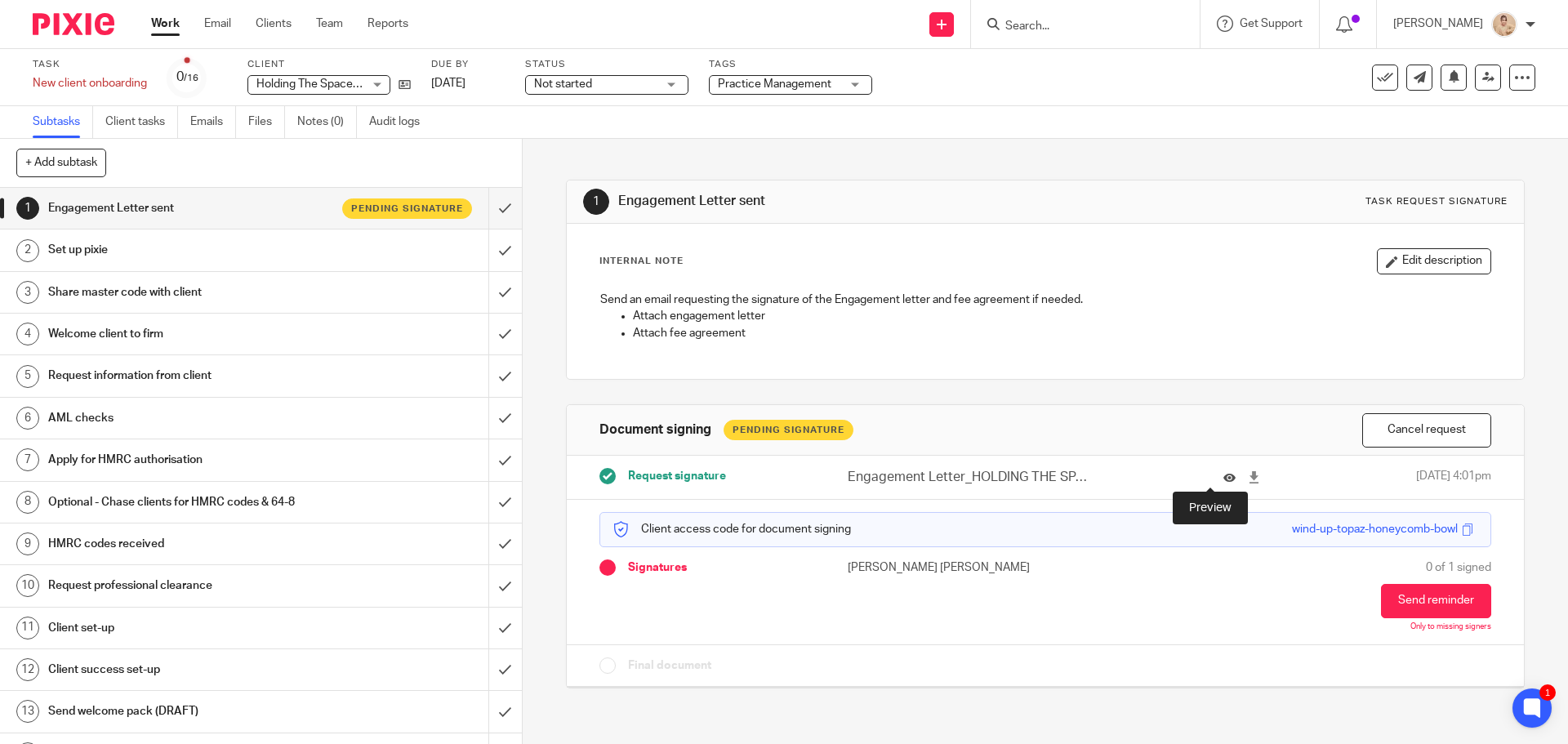
click at [1224, 478] on icon at bounding box center [1229, 477] width 12 height 12
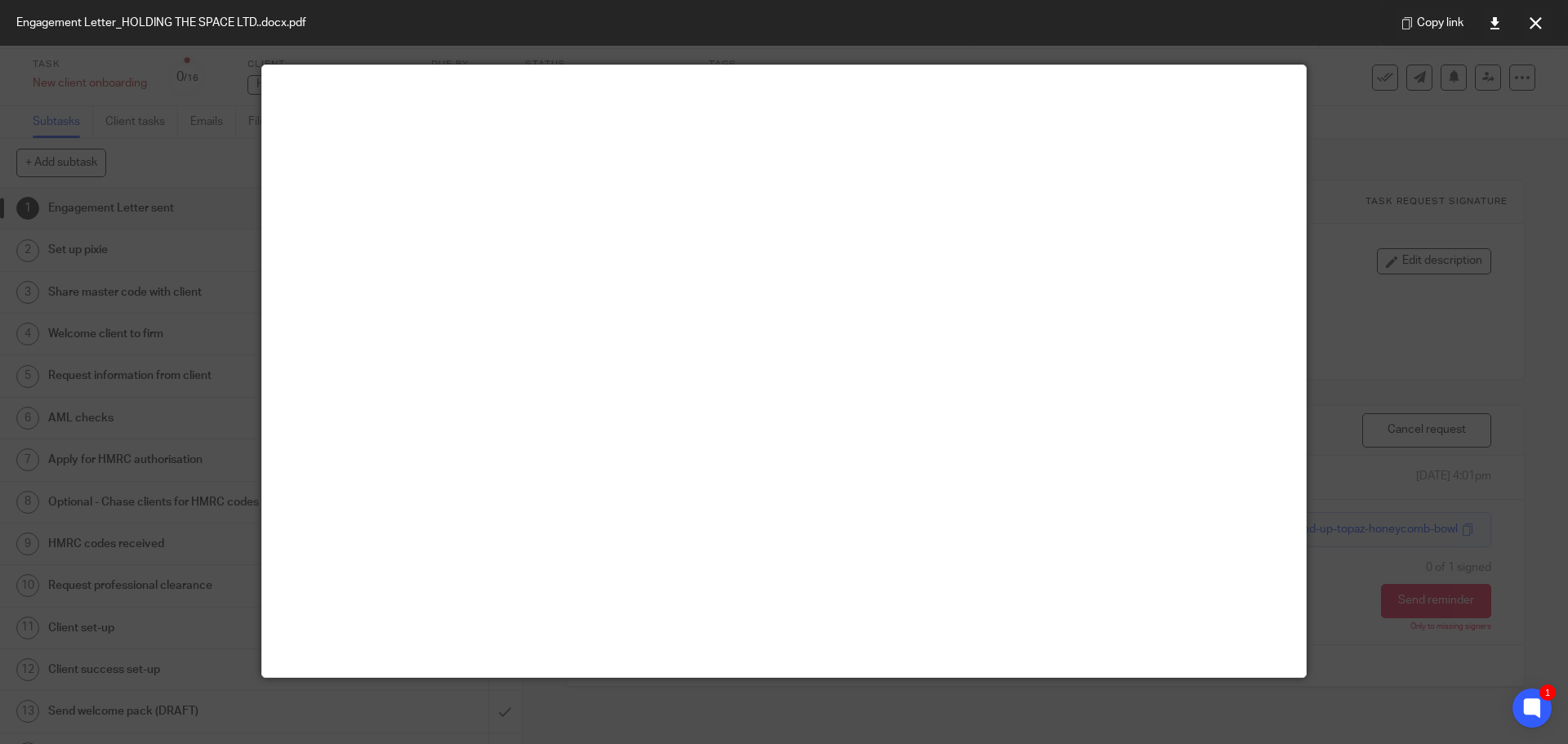
scroll to position [114, 0]
